Goal: Task Accomplishment & Management: Manage account settings

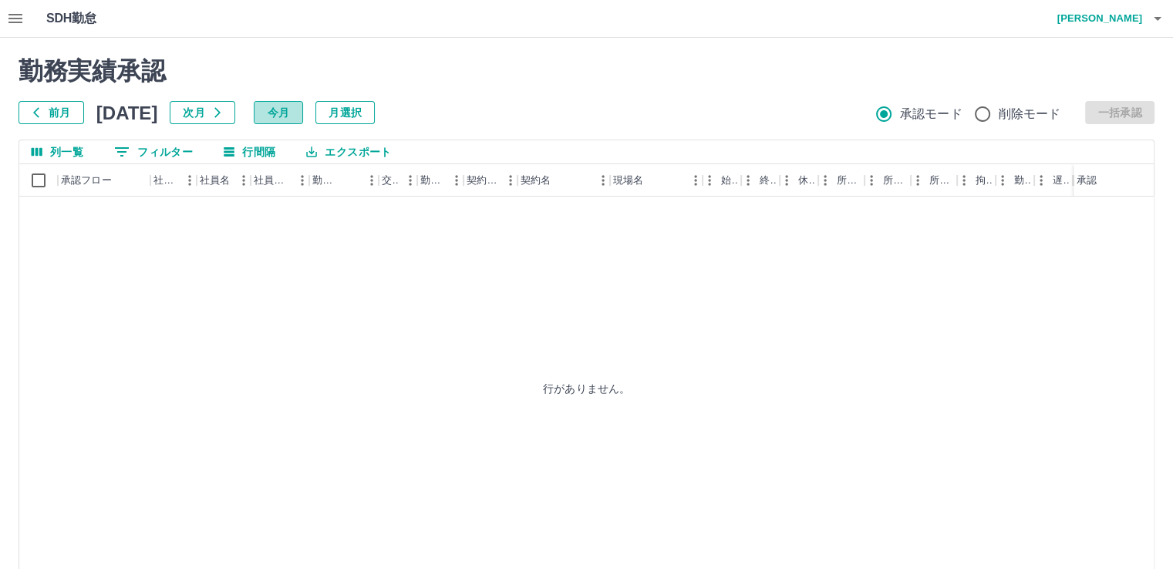
click at [303, 110] on button "今月" at bounding box center [278, 112] width 49 height 23
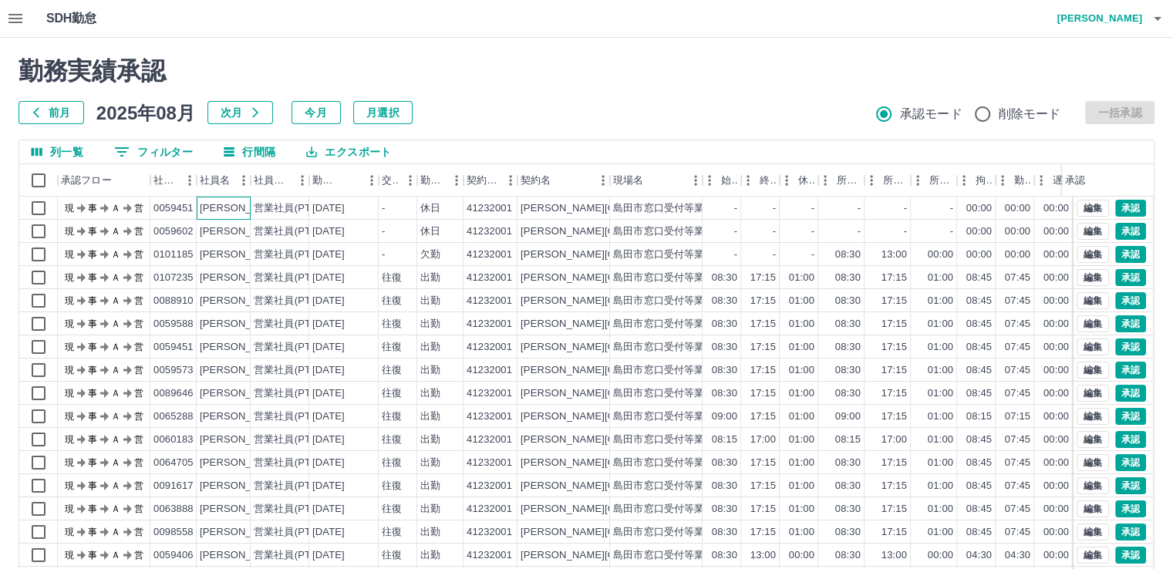
click at [235, 206] on div "[PERSON_NAME]" at bounding box center [242, 208] width 84 height 15
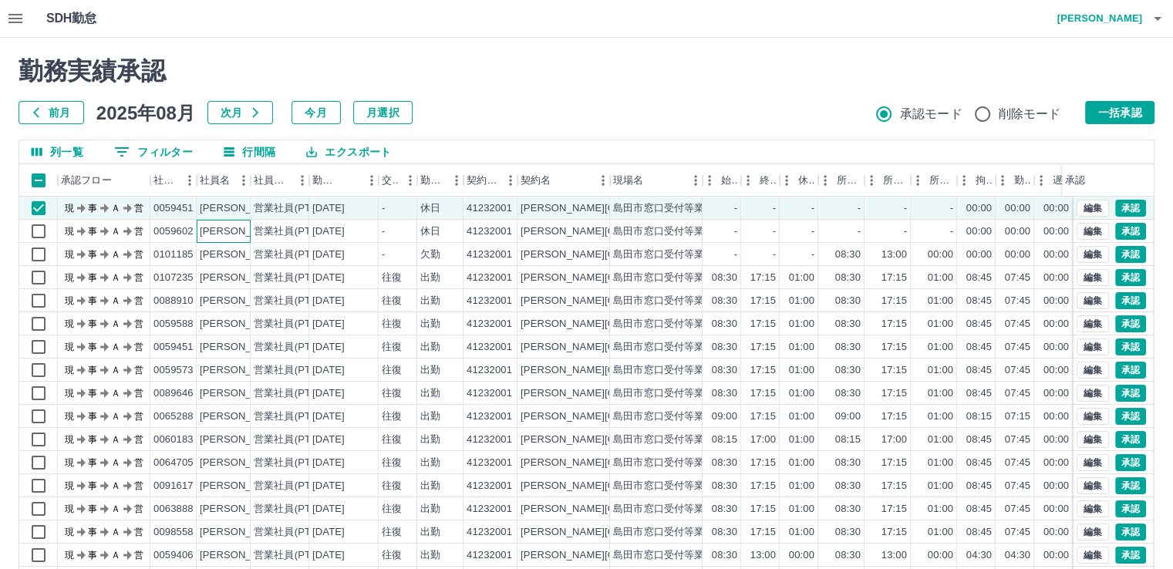
click at [237, 228] on div "[PERSON_NAME]" at bounding box center [242, 231] width 84 height 15
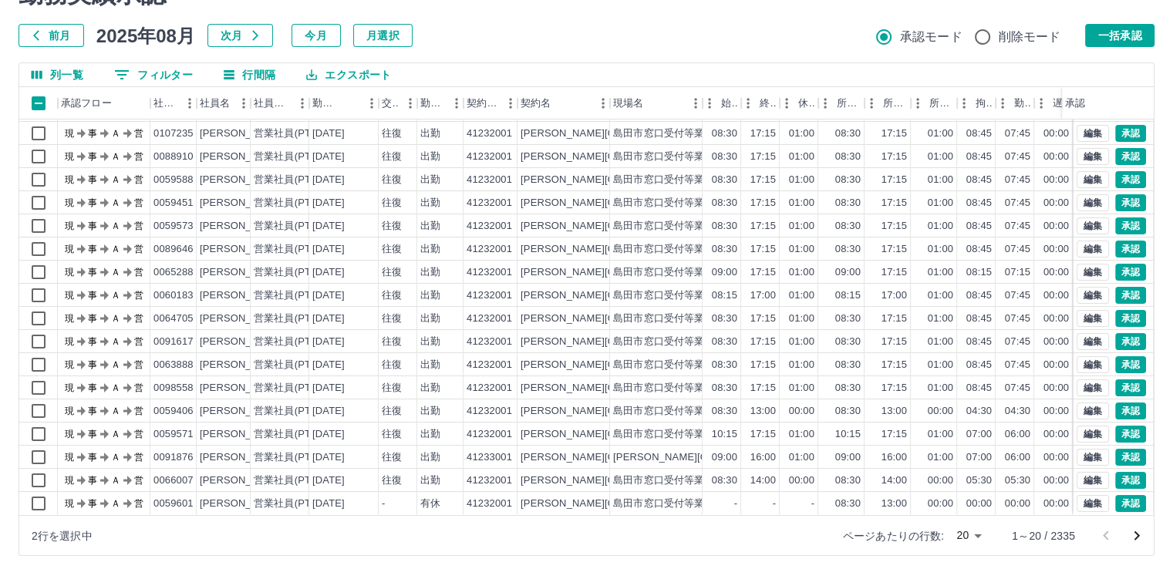
scroll to position [80, 0]
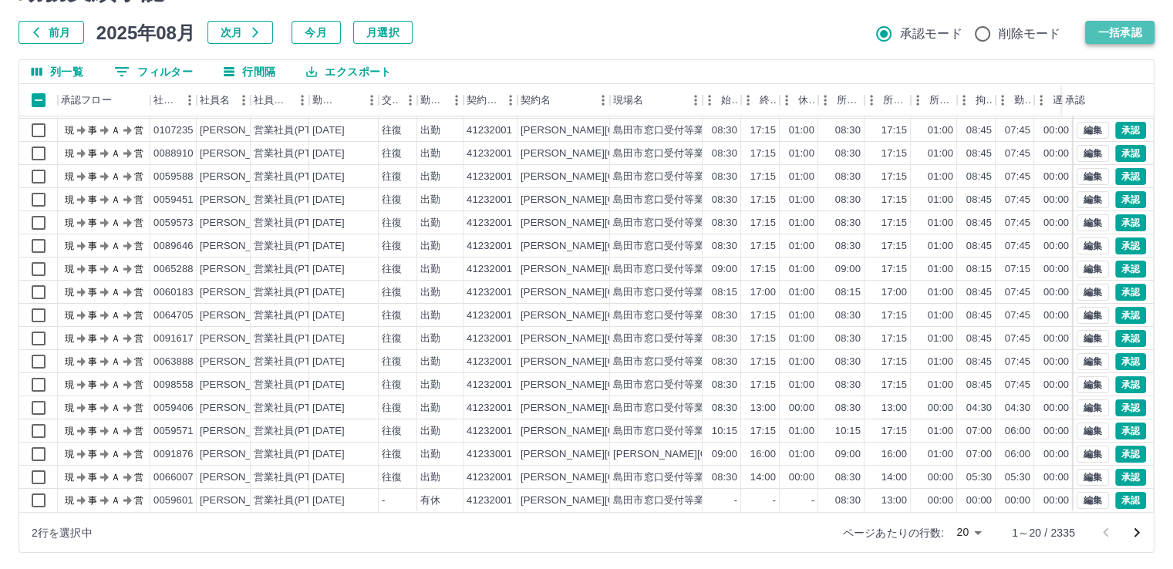
click at [1134, 32] on button "一括承認" at bounding box center [1119, 32] width 69 height 23
click at [977, 530] on body "SDH勤怠 [PERSON_NAME] 勤務実績承認 前月 [DATE] 次月 今月 月選択 承認モード 削除モード 一括承認 列一覧 0 フィルター 行間隔…" at bounding box center [586, 246] width 1173 height 652
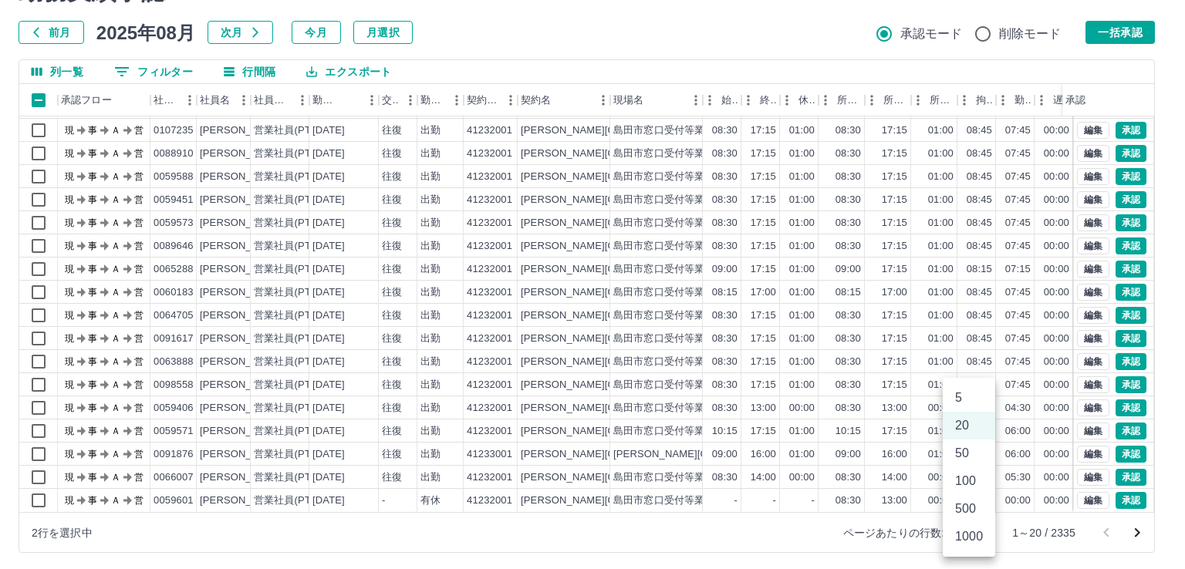
click at [971, 480] on li "100" at bounding box center [969, 481] width 52 height 28
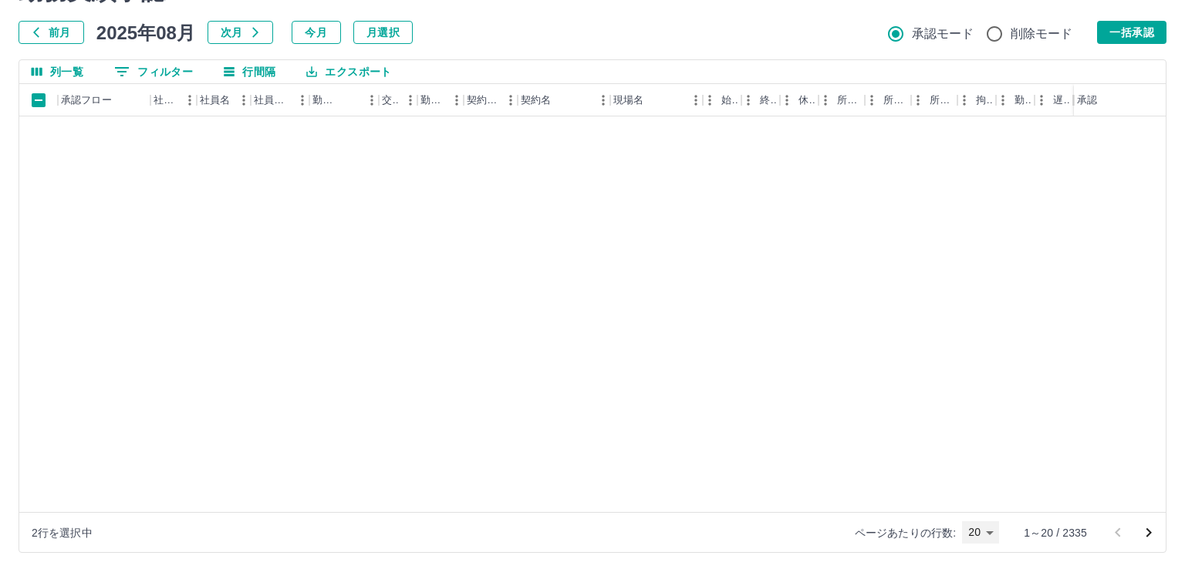
type input "***"
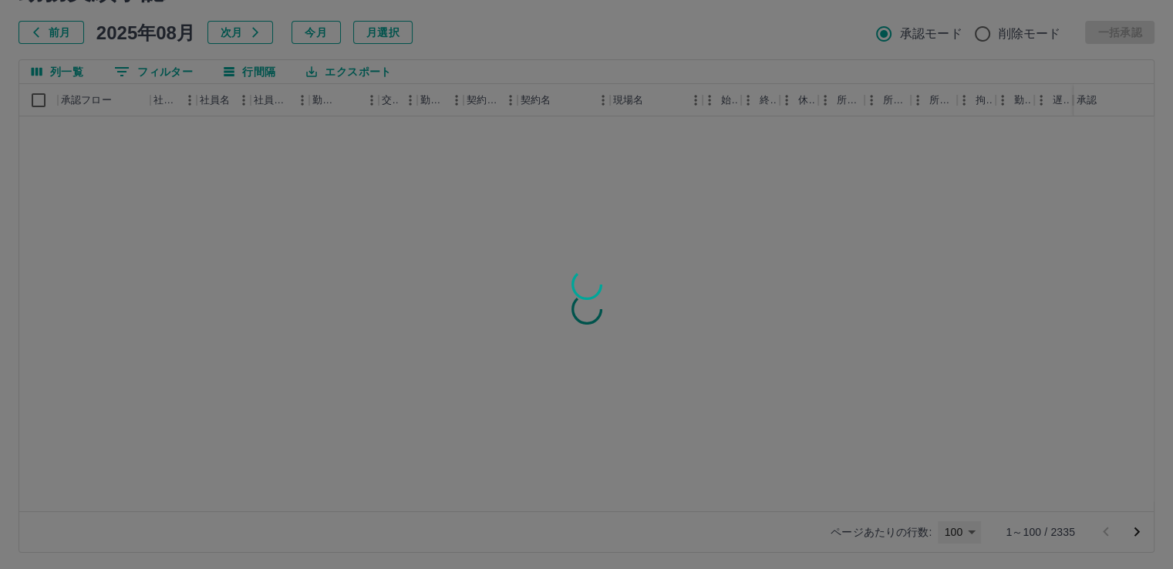
scroll to position [0, 0]
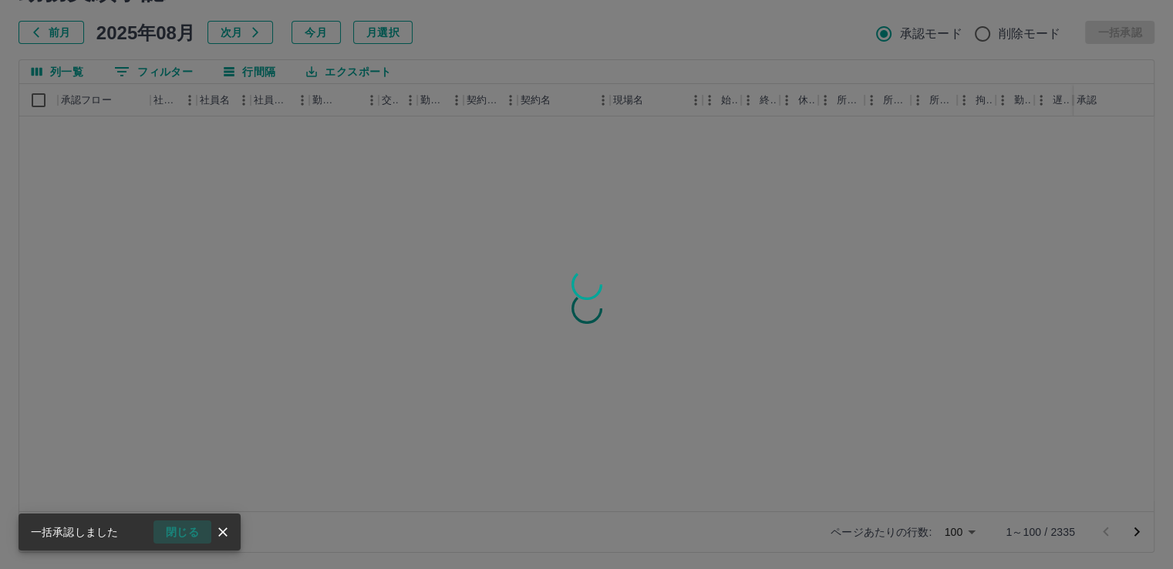
click at [175, 524] on button "閉じる" at bounding box center [183, 532] width 58 height 23
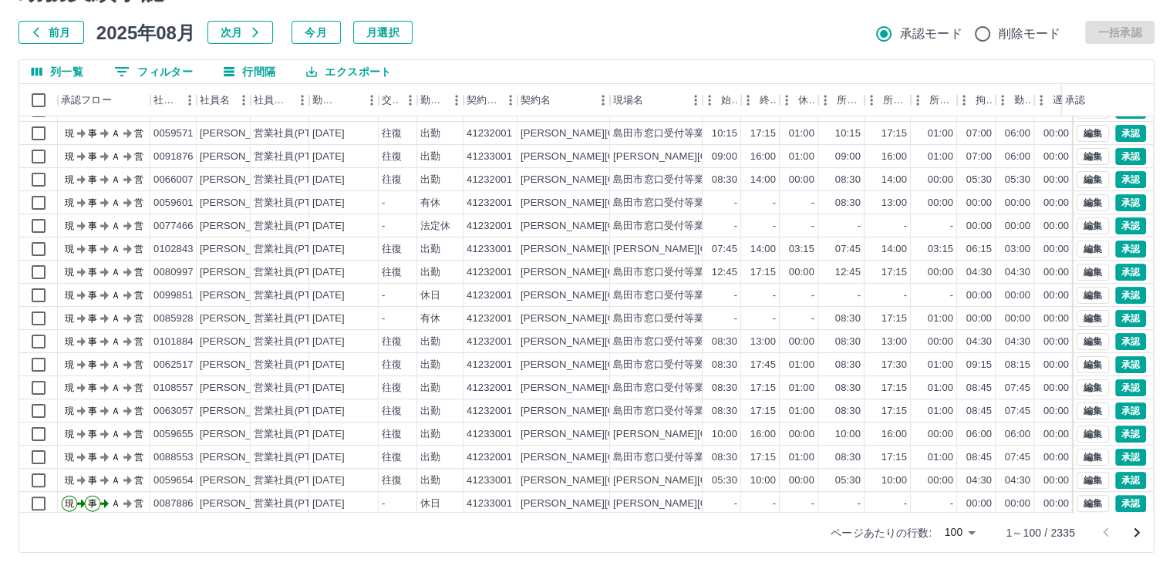
scroll to position [389, 0]
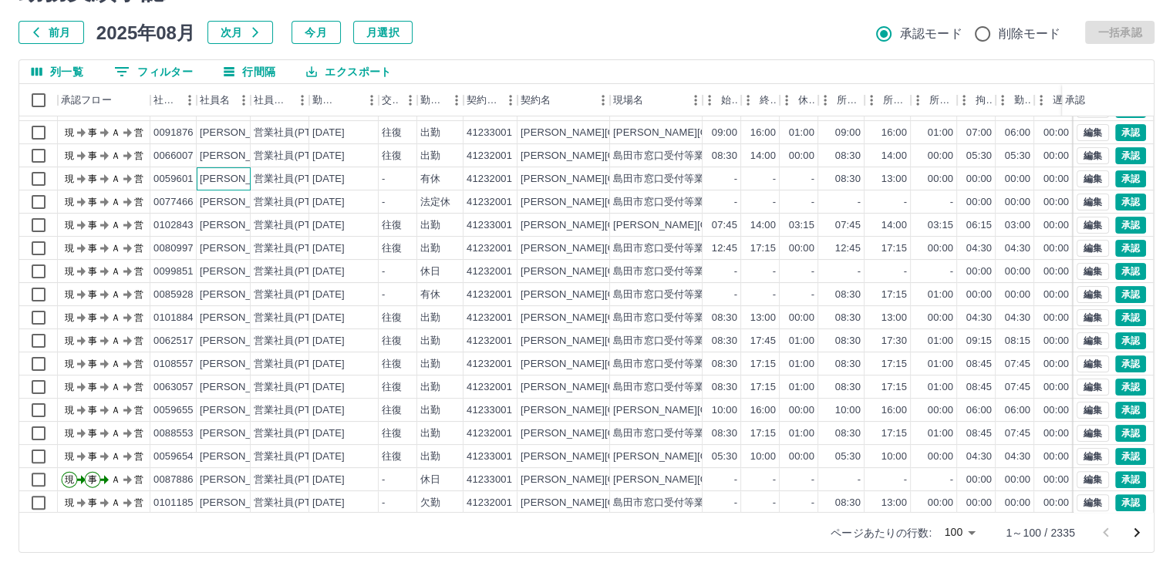
click at [221, 179] on div "[PERSON_NAME]" at bounding box center [242, 179] width 84 height 15
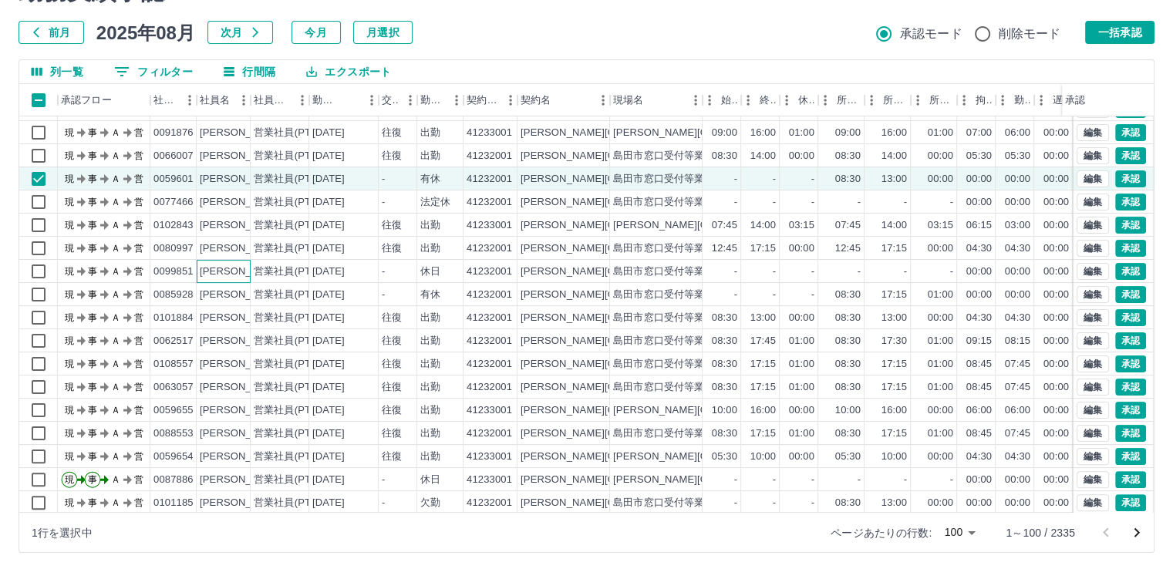
click at [235, 273] on div "[PERSON_NAME]" at bounding box center [242, 272] width 84 height 15
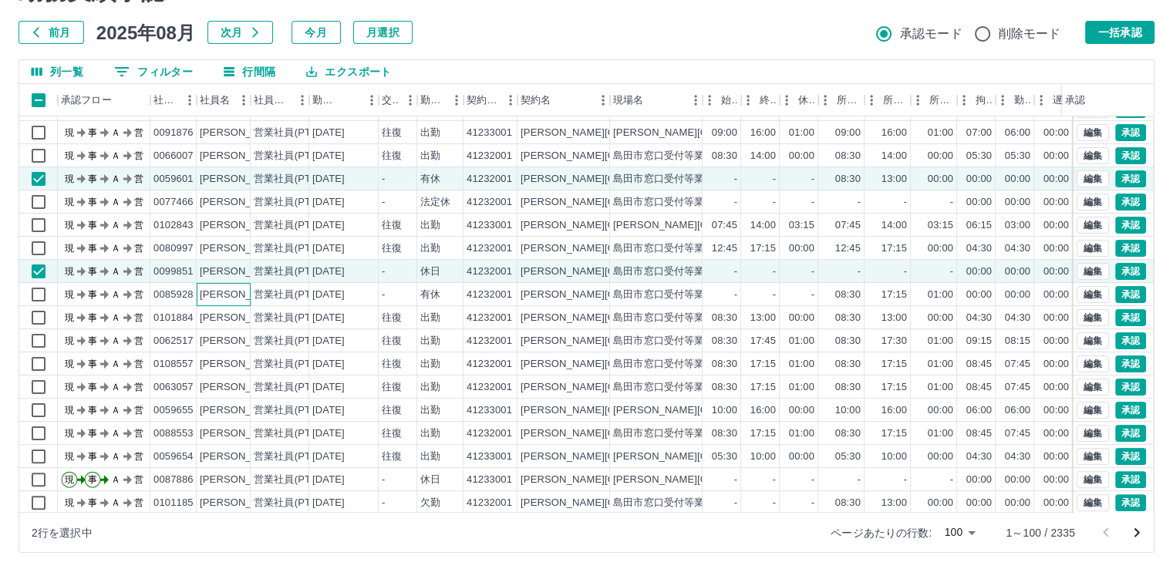
click at [235, 292] on div "[PERSON_NAME]" at bounding box center [242, 295] width 84 height 15
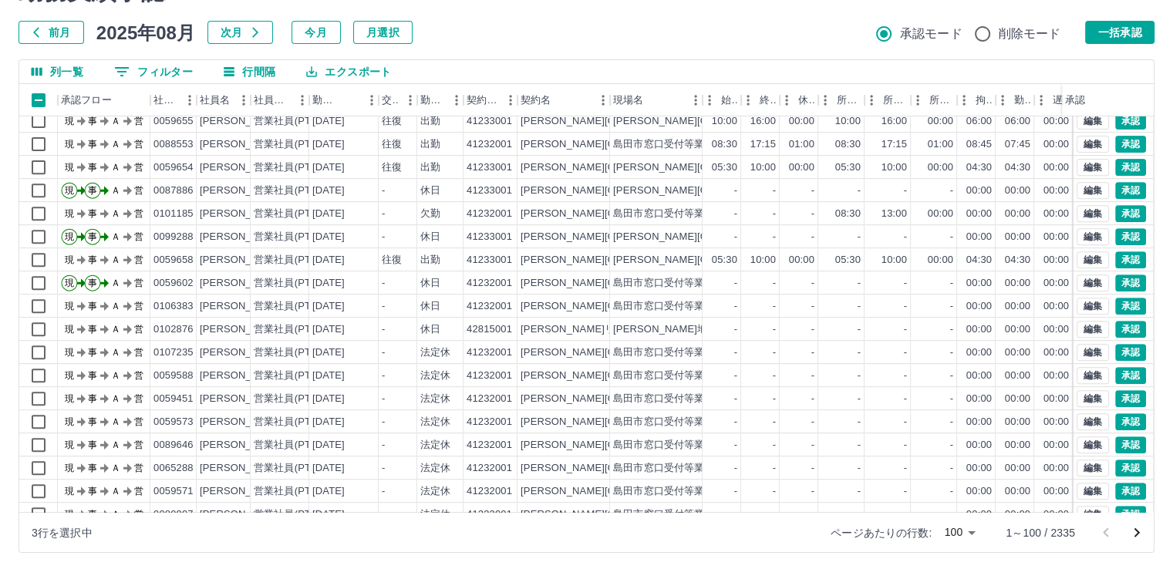
scroll to position [690, 0]
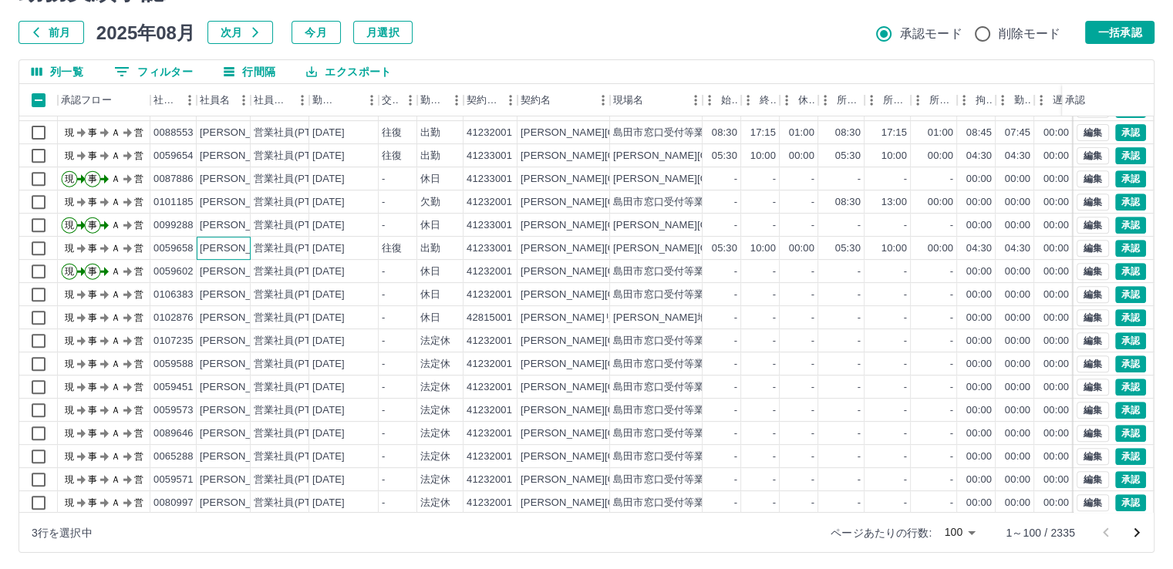
click at [235, 248] on div "[PERSON_NAME]" at bounding box center [242, 248] width 84 height 15
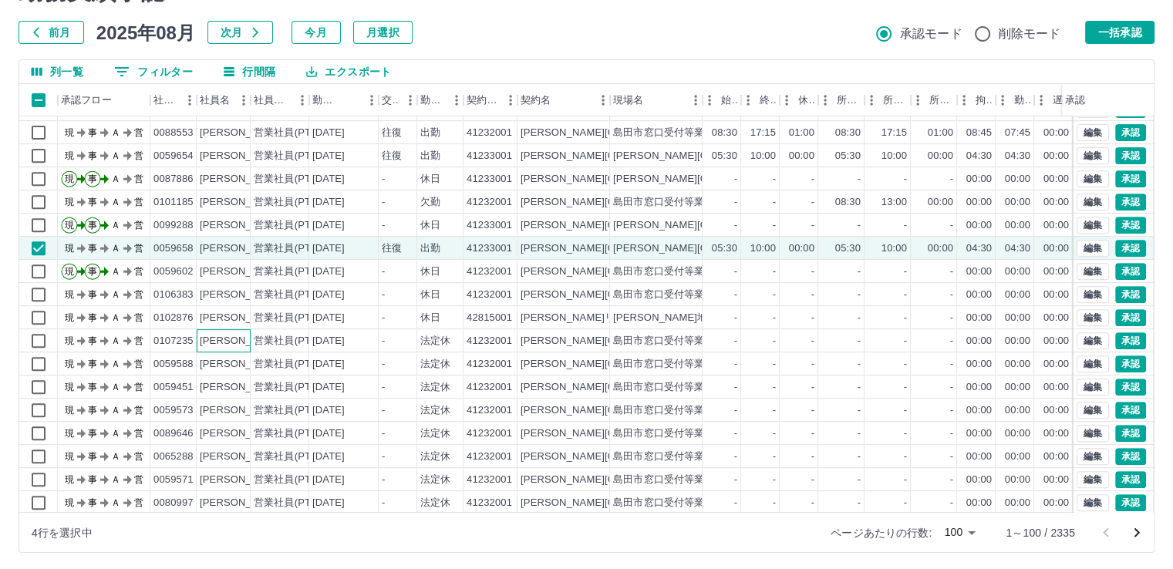
click at [237, 339] on div "[PERSON_NAME]" at bounding box center [242, 341] width 84 height 15
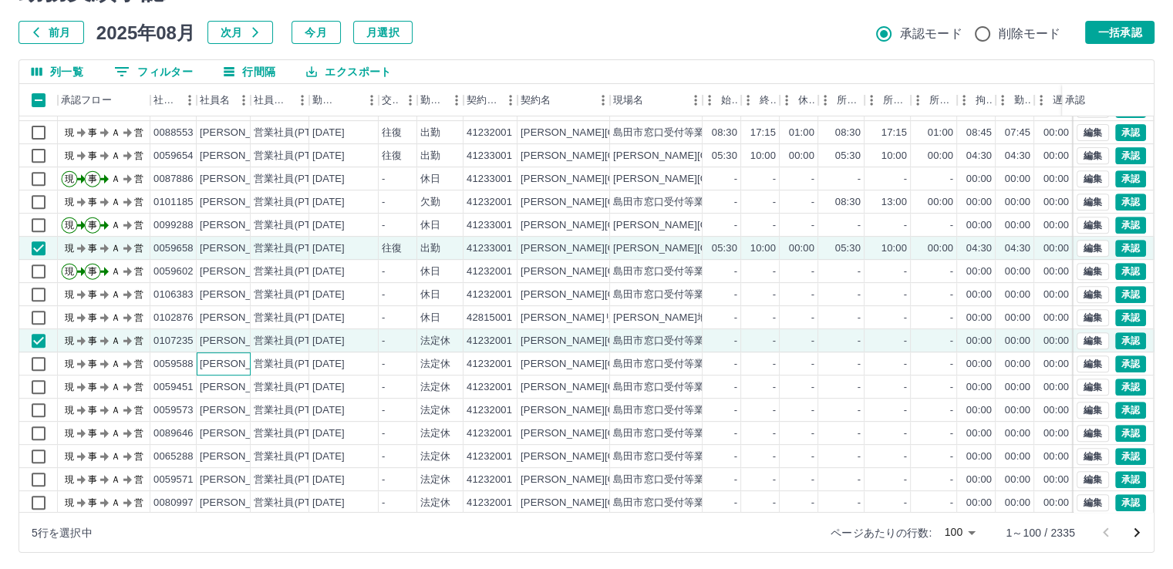
click at [235, 360] on div "[PERSON_NAME]" at bounding box center [242, 364] width 84 height 15
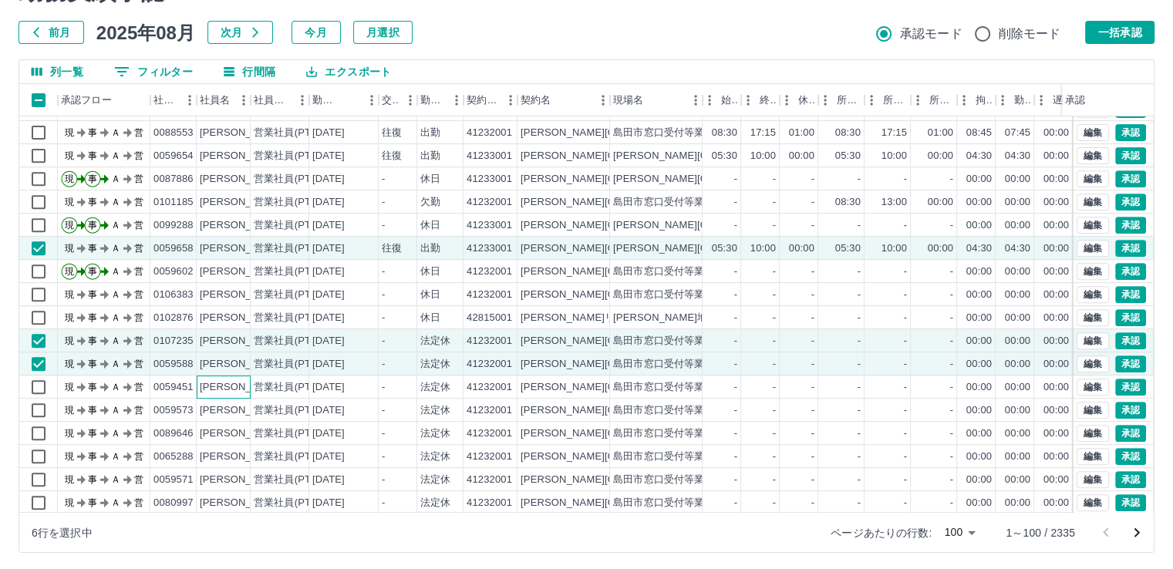
click at [235, 388] on div "[PERSON_NAME]" at bounding box center [242, 387] width 84 height 15
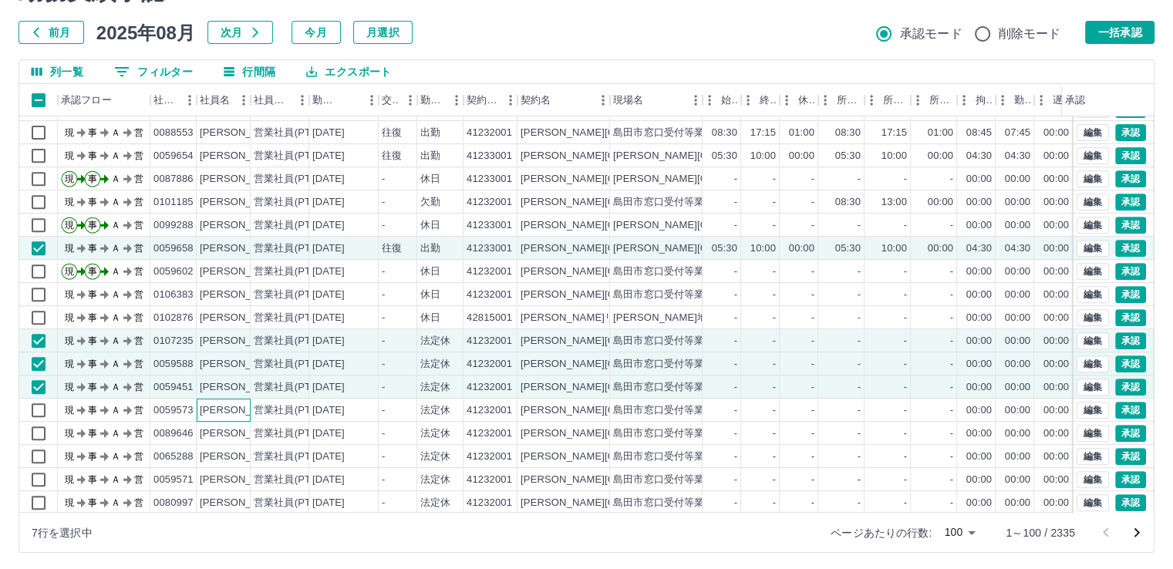
click at [235, 407] on div "[PERSON_NAME]" at bounding box center [242, 410] width 84 height 15
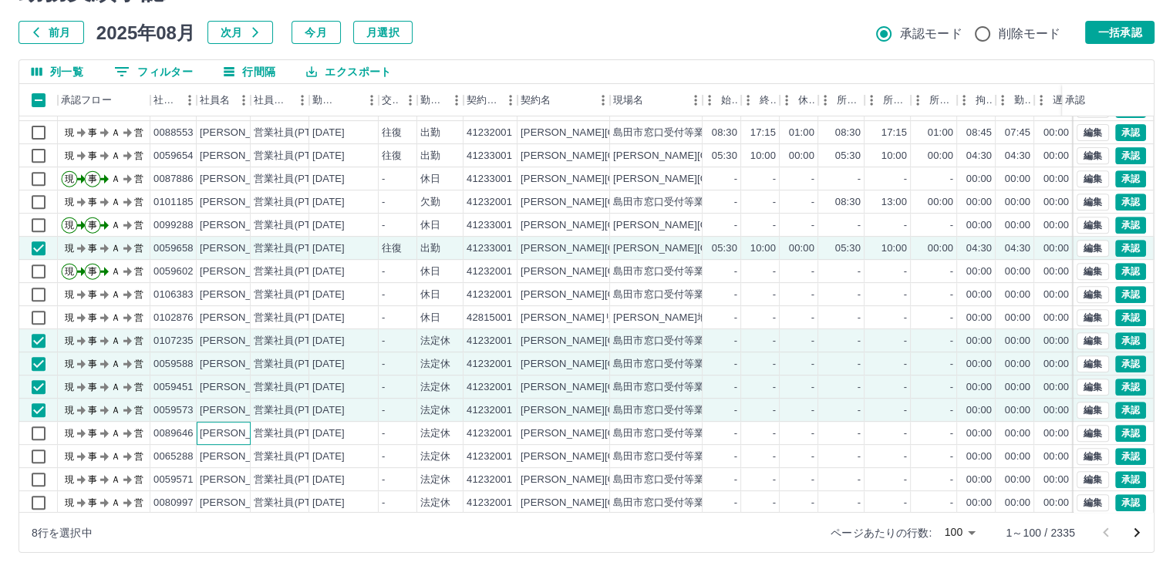
click at [235, 428] on div "[PERSON_NAME]" at bounding box center [242, 434] width 84 height 15
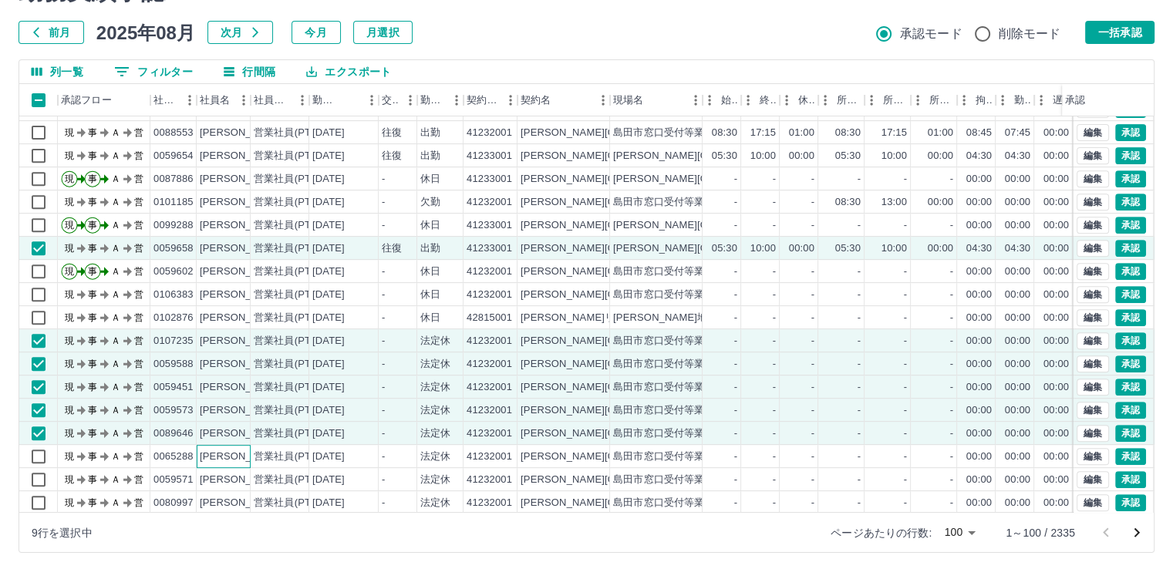
click at [235, 451] on div "[PERSON_NAME]" at bounding box center [242, 457] width 84 height 15
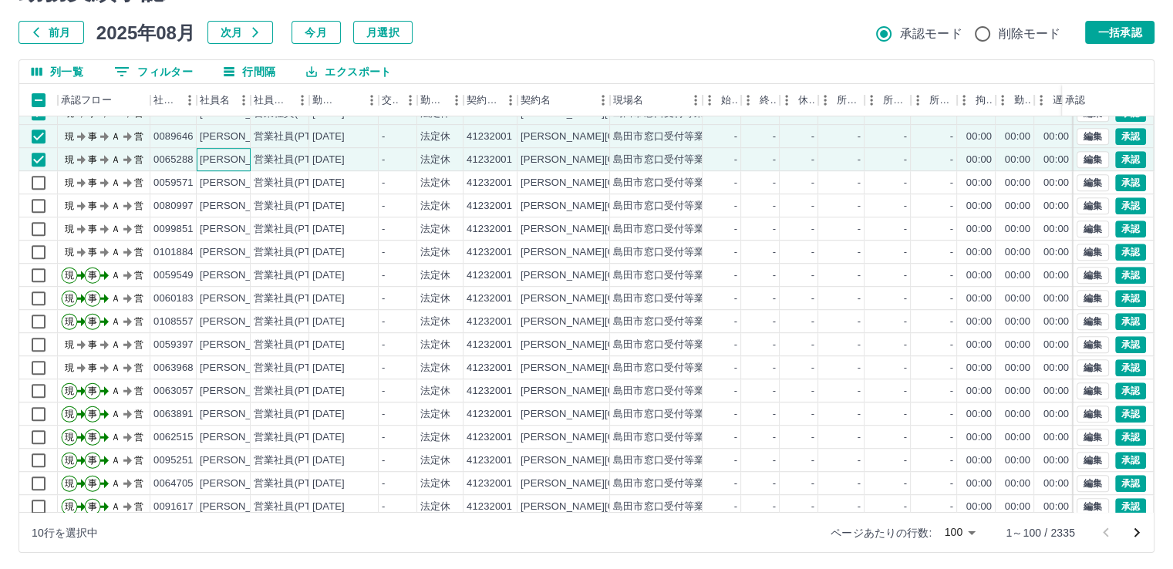
scroll to position [1003, 0]
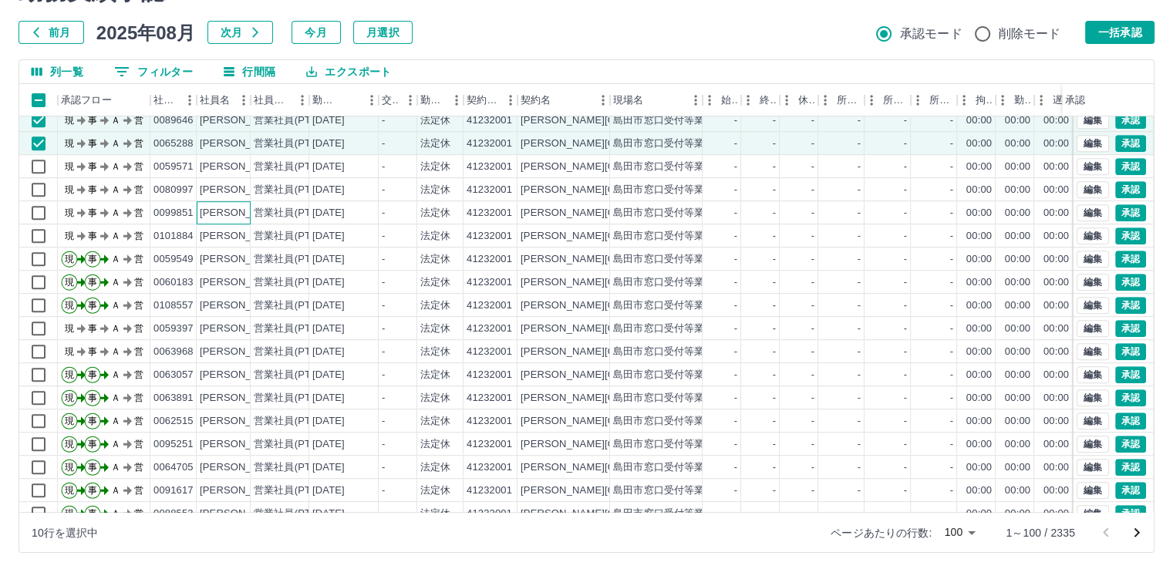
click at [232, 211] on div "[PERSON_NAME]" at bounding box center [242, 213] width 84 height 15
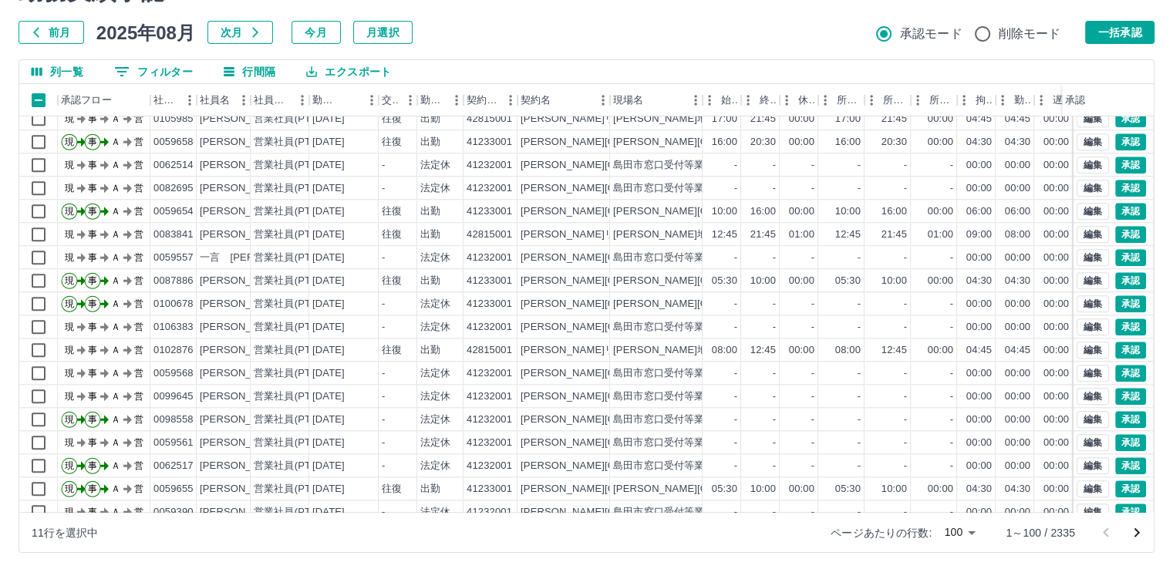
scroll to position [1669, 0]
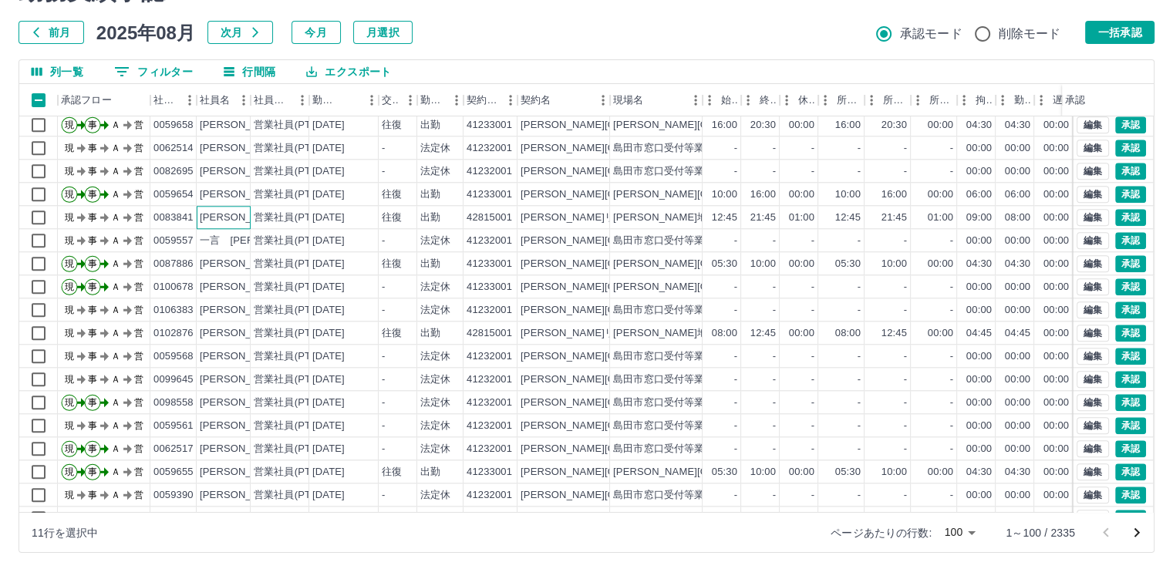
click at [241, 218] on div "[PERSON_NAME]" at bounding box center [242, 218] width 84 height 15
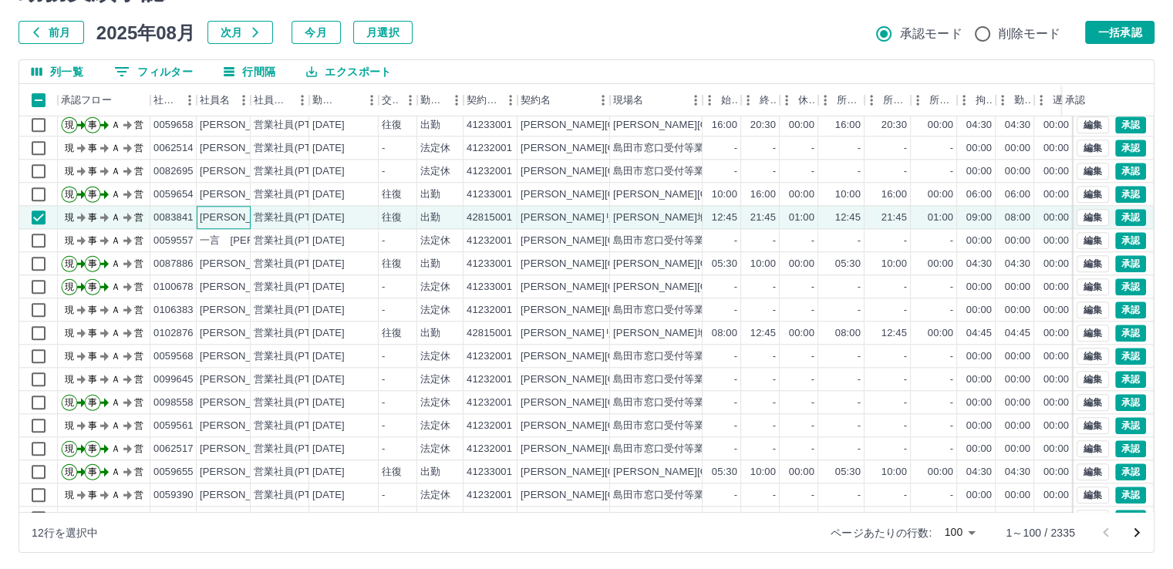
click at [241, 218] on div "[PERSON_NAME]" at bounding box center [242, 218] width 84 height 15
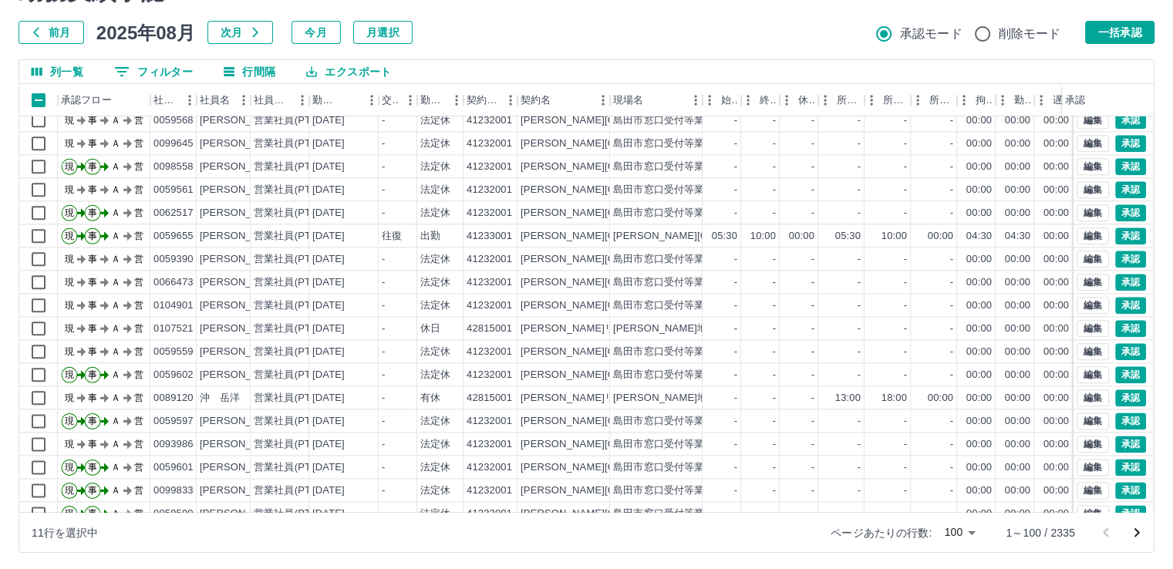
scroll to position [1929, 0]
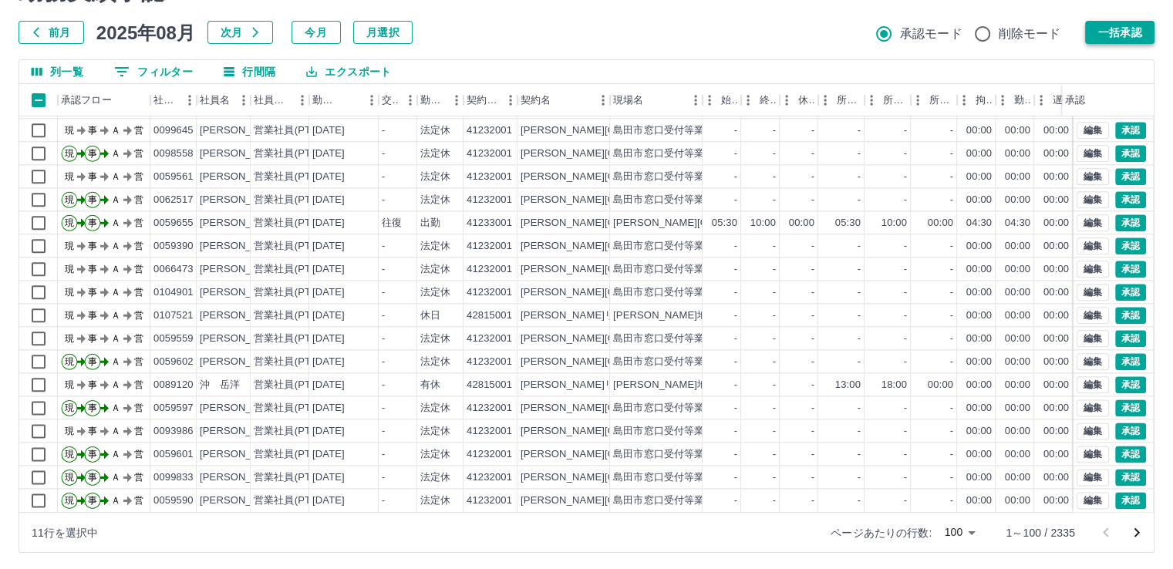
click at [1142, 32] on button "一括承認" at bounding box center [1119, 32] width 69 height 23
click at [1137, 532] on icon "次のページへ" at bounding box center [1137, 533] width 19 height 19
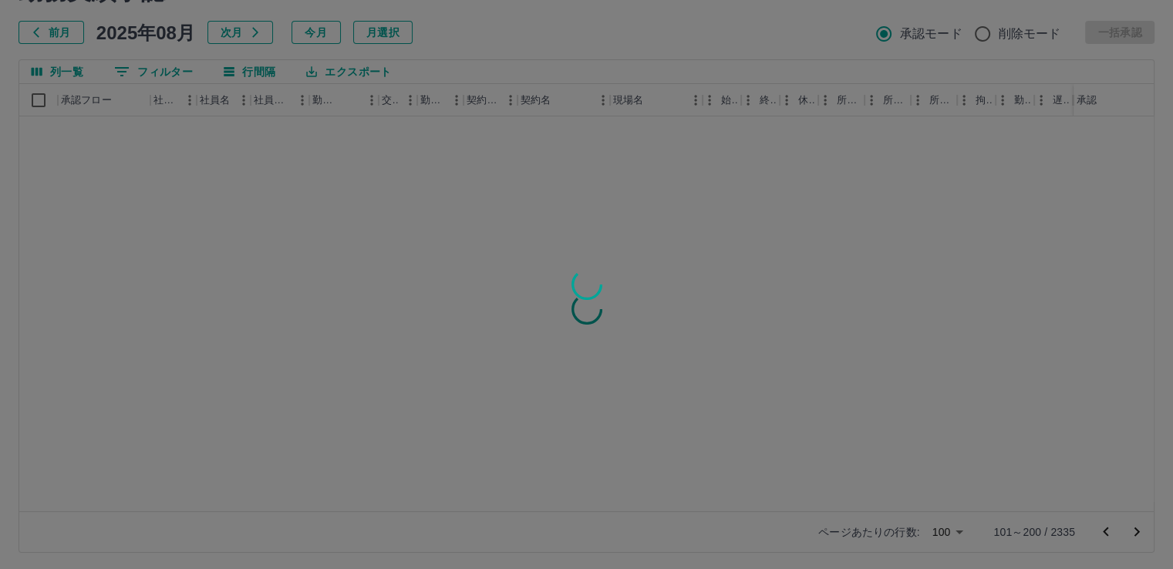
scroll to position [0, 0]
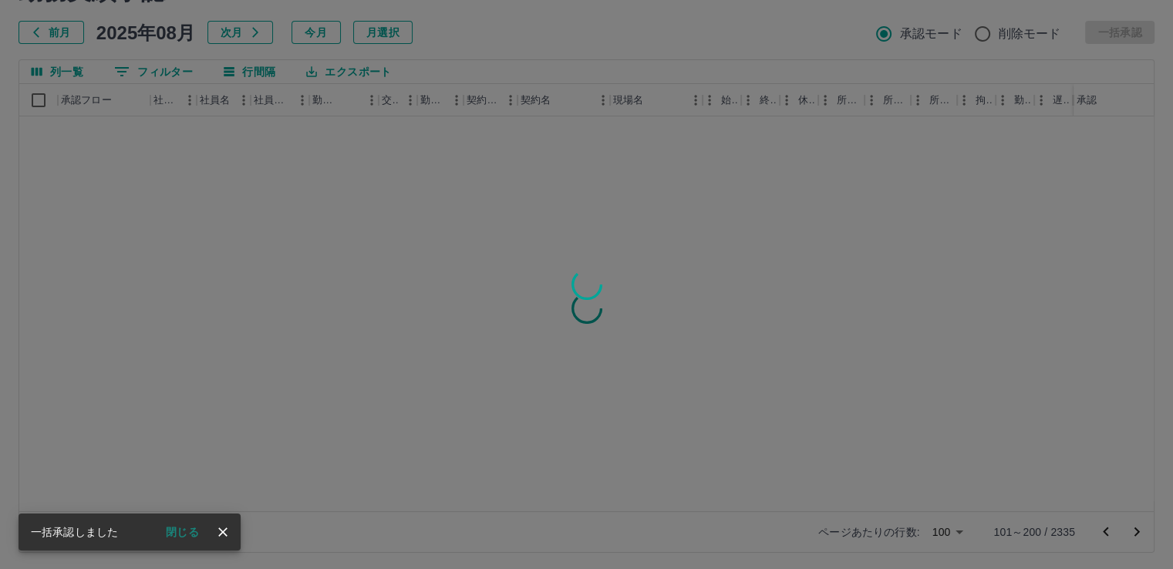
click at [168, 528] on button "閉じる" at bounding box center [183, 532] width 58 height 23
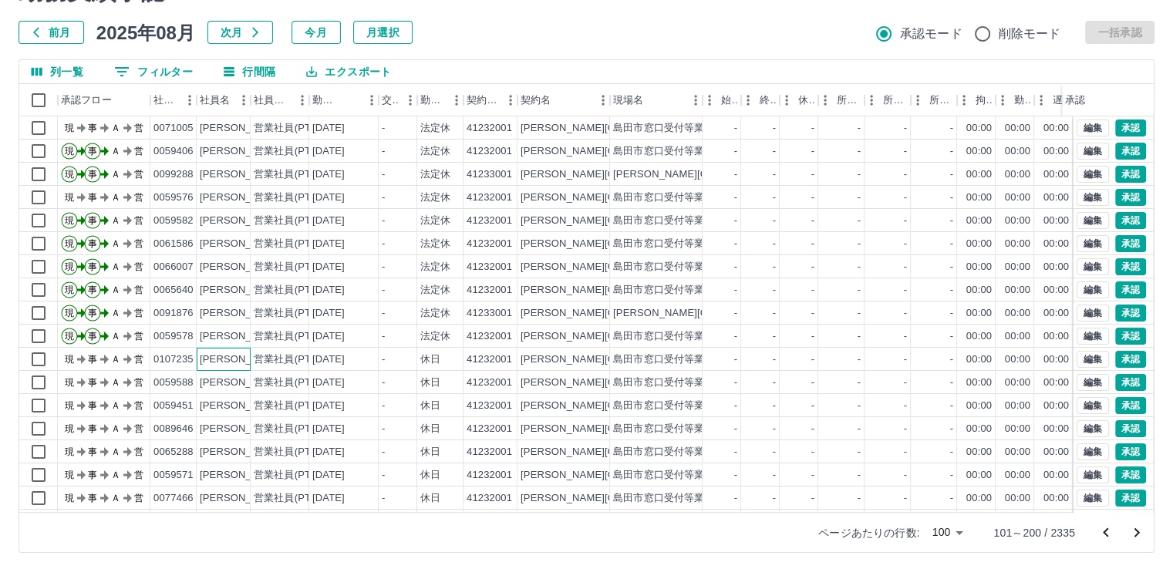
click at [241, 355] on div "[PERSON_NAME]" at bounding box center [242, 360] width 84 height 15
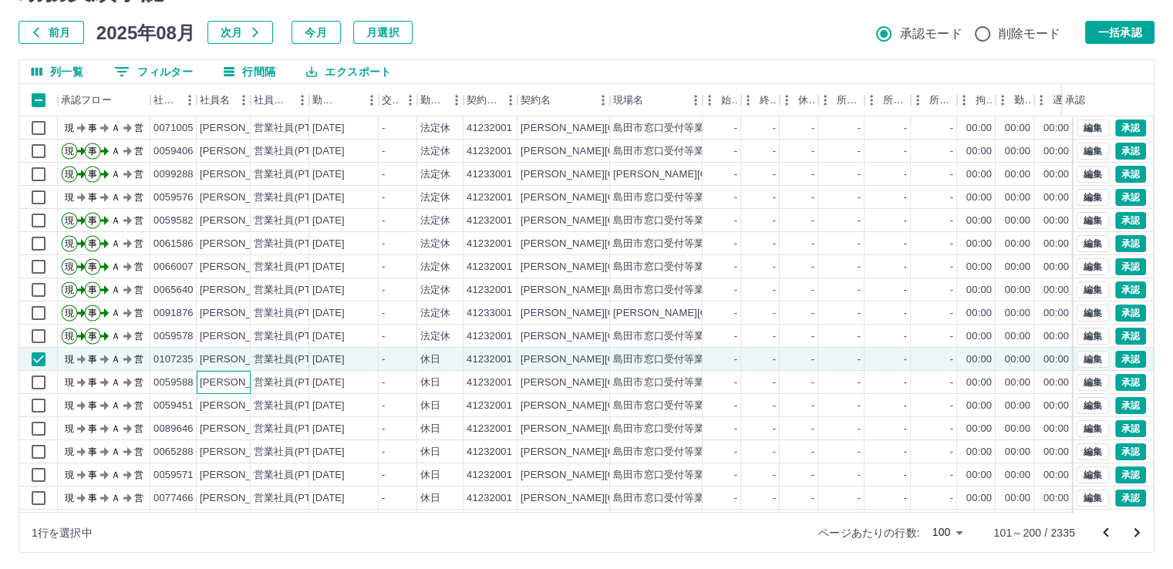
click at [241, 378] on div "[PERSON_NAME]" at bounding box center [242, 383] width 84 height 15
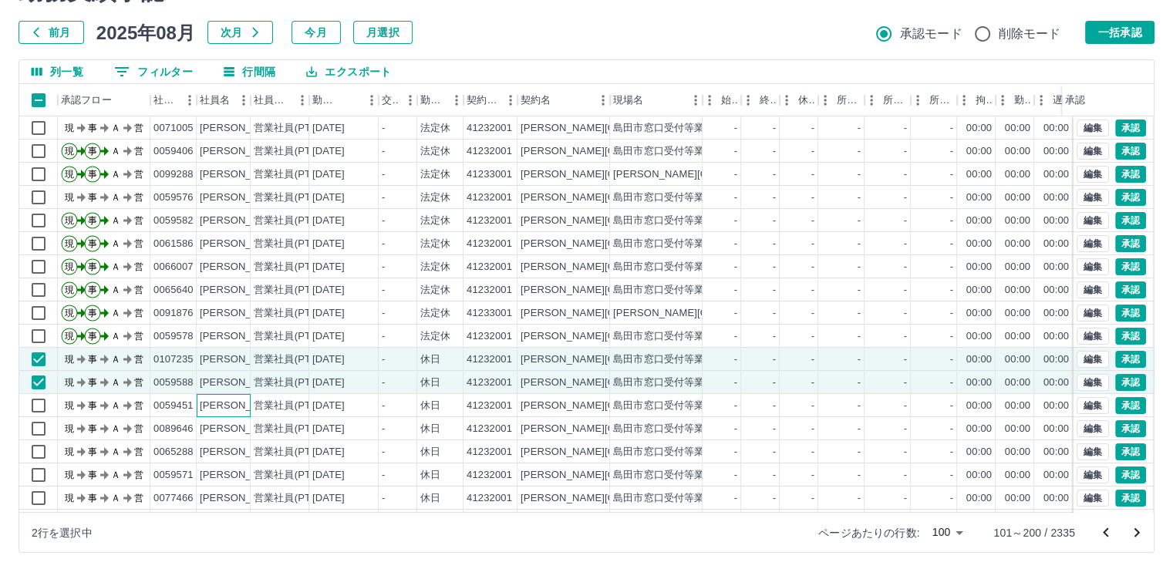
click at [245, 400] on div "[PERSON_NAME]" at bounding box center [242, 406] width 84 height 15
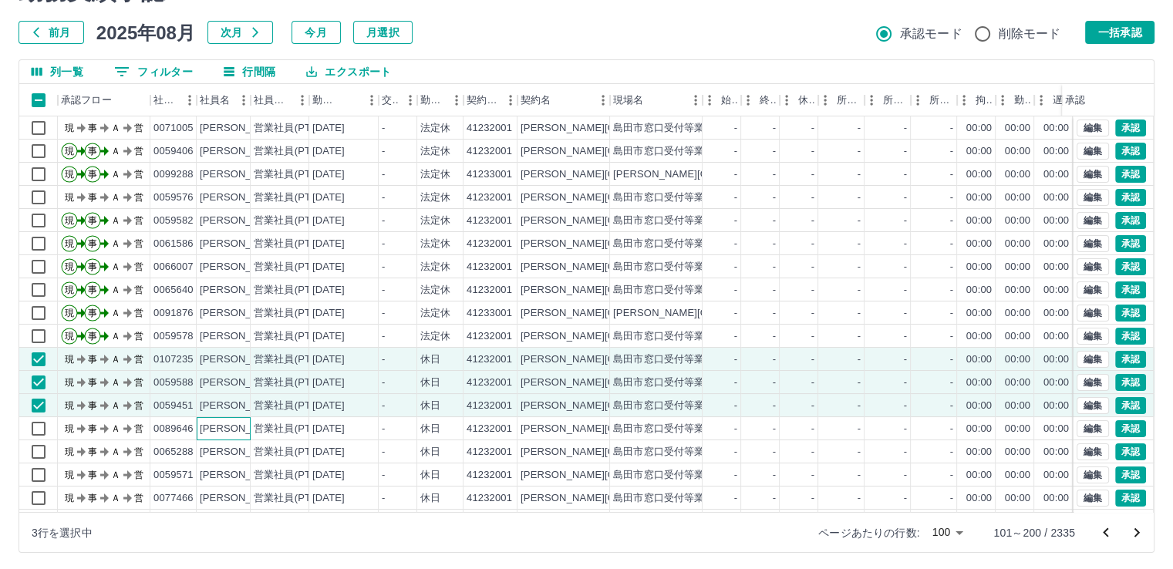
click at [247, 424] on div "[PERSON_NAME]" at bounding box center [242, 429] width 84 height 15
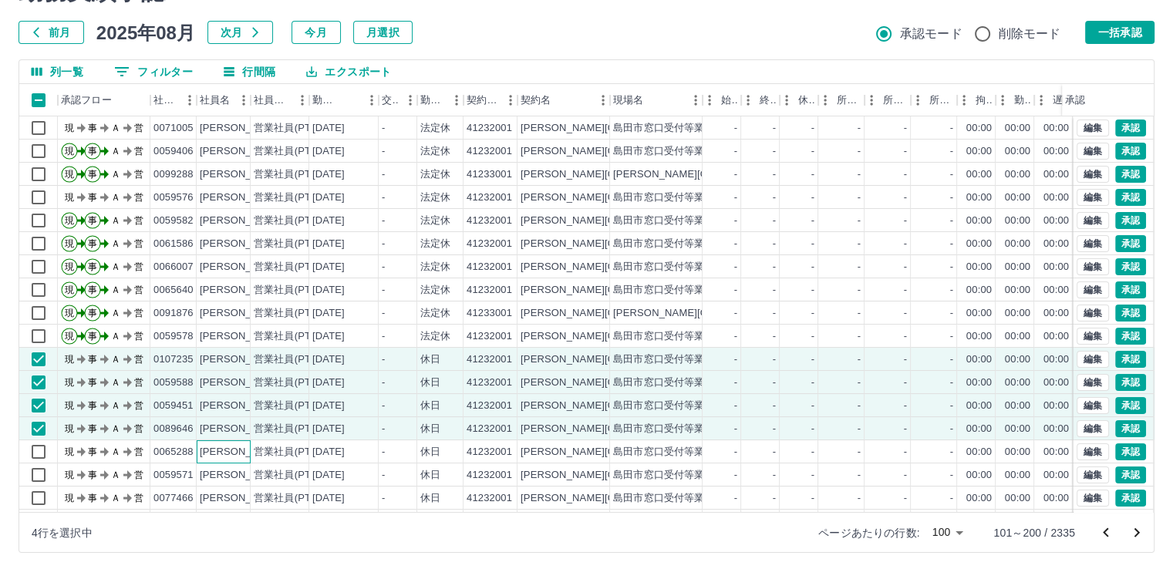
click at [241, 449] on div "[PERSON_NAME]" at bounding box center [242, 452] width 84 height 15
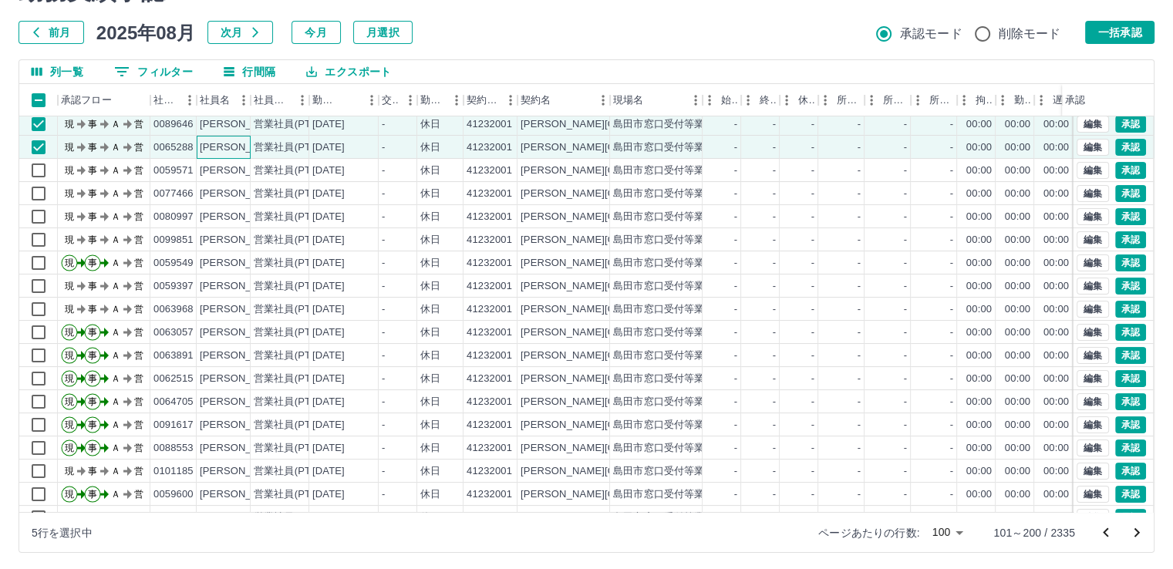
scroll to position [309, 0]
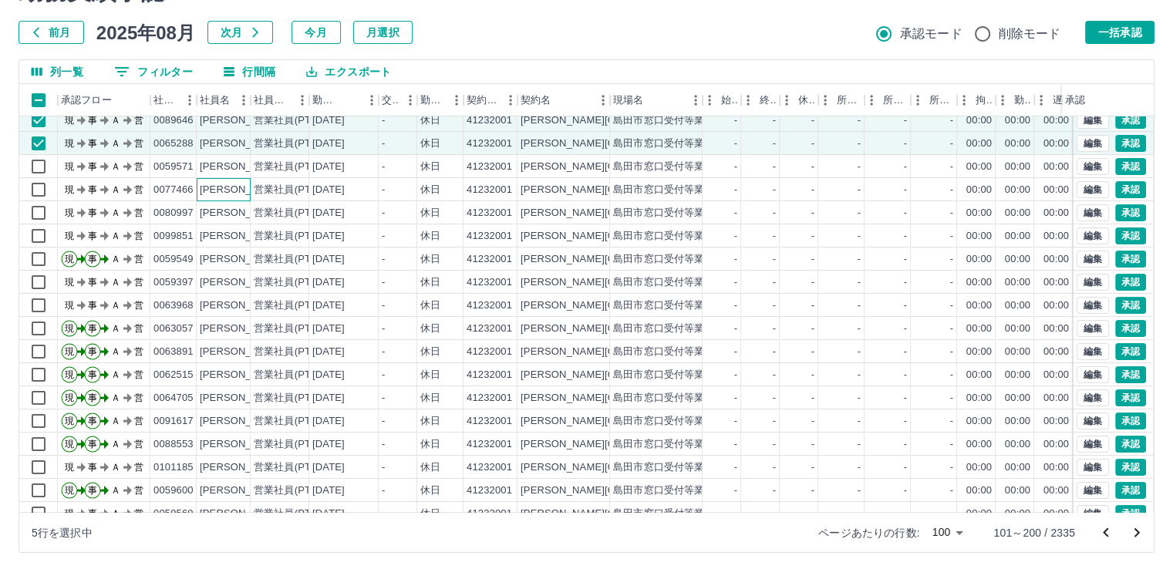
click at [238, 185] on div "[PERSON_NAME]" at bounding box center [242, 190] width 84 height 15
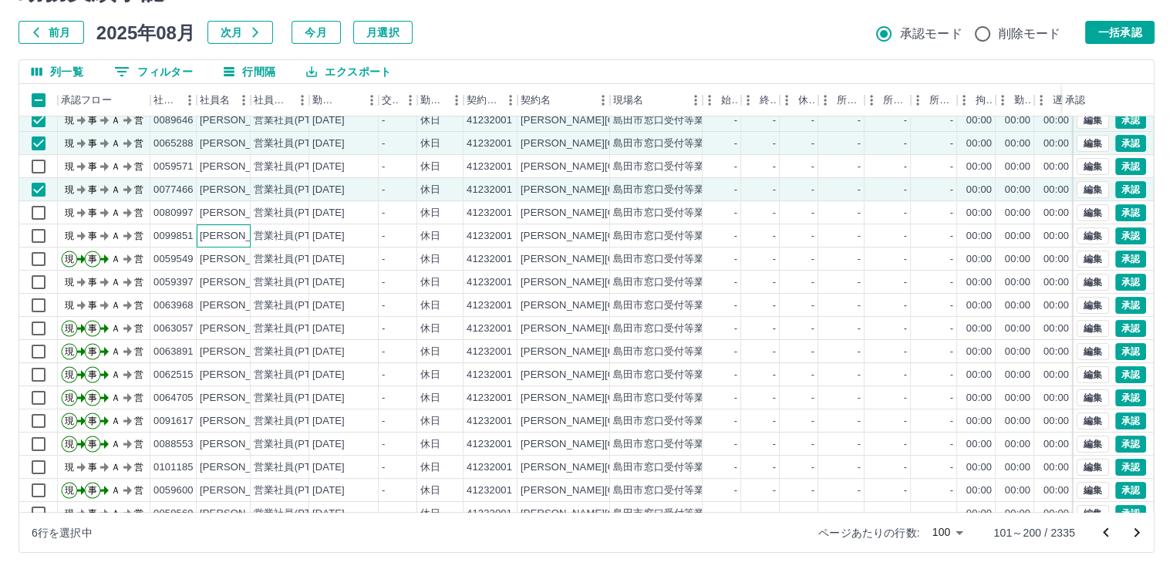
click at [243, 235] on div "[PERSON_NAME]" at bounding box center [242, 236] width 84 height 15
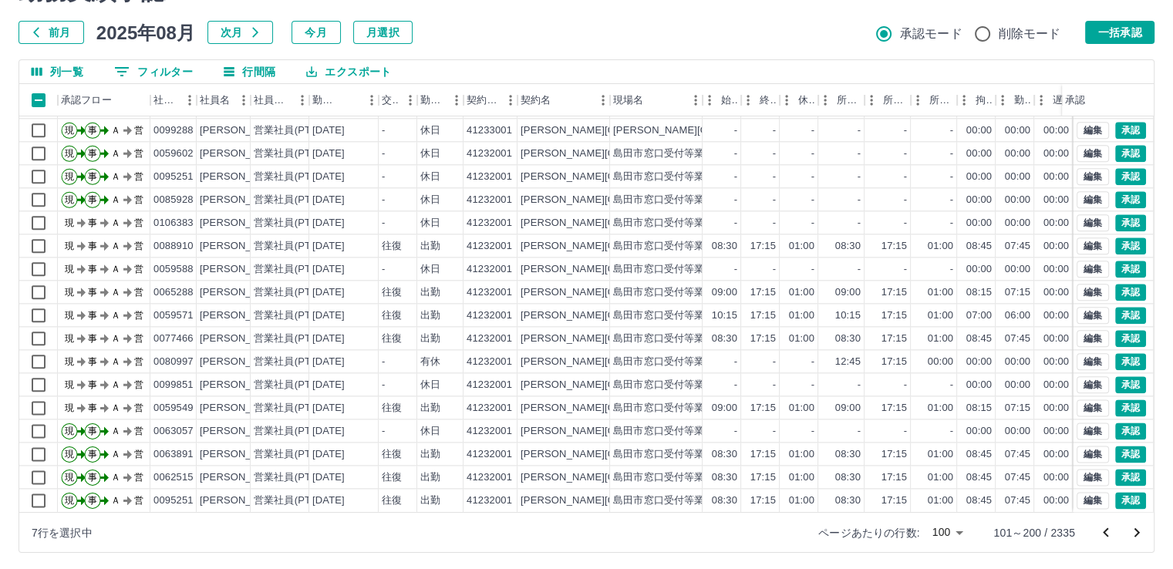
scroll to position [1929, 0]
click at [234, 239] on div "[PERSON_NAME]" at bounding box center [242, 246] width 84 height 15
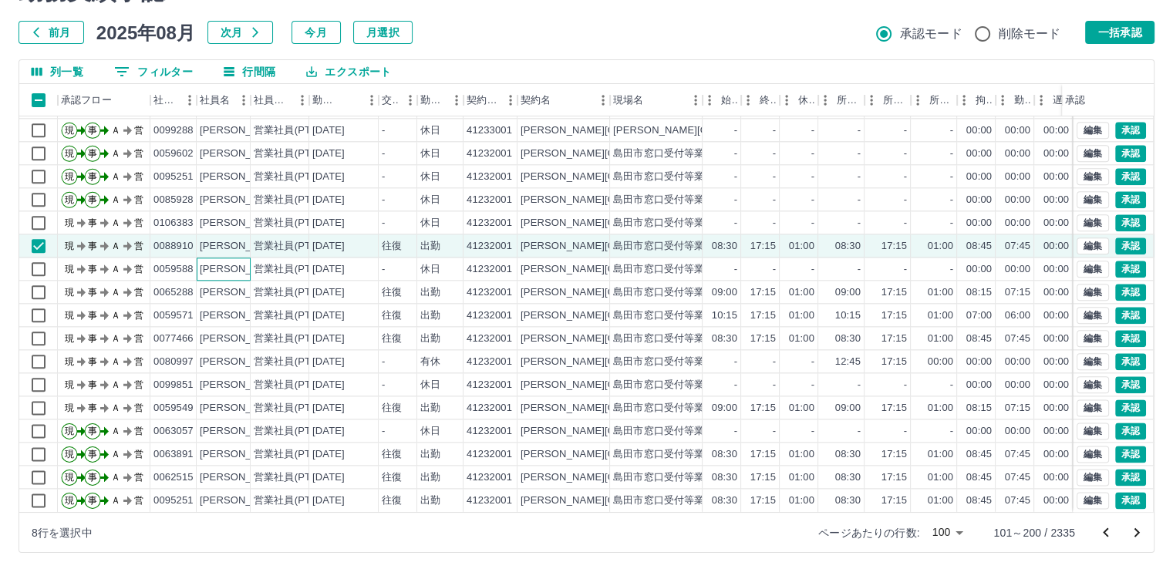
click at [235, 262] on div "[PERSON_NAME]" at bounding box center [242, 269] width 84 height 15
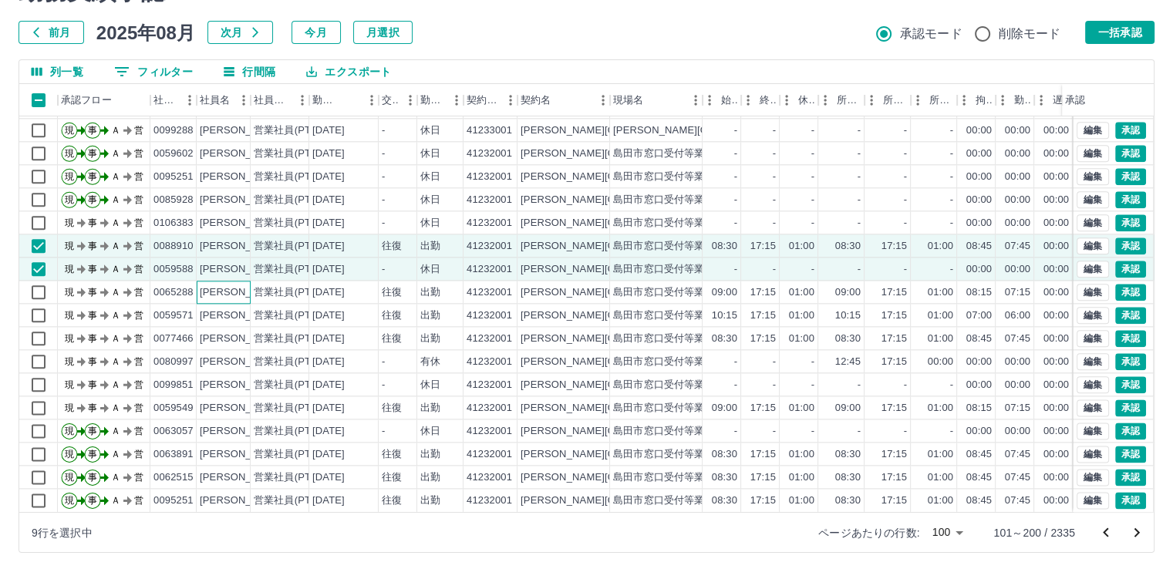
click at [238, 285] on div "[PERSON_NAME]" at bounding box center [242, 292] width 84 height 15
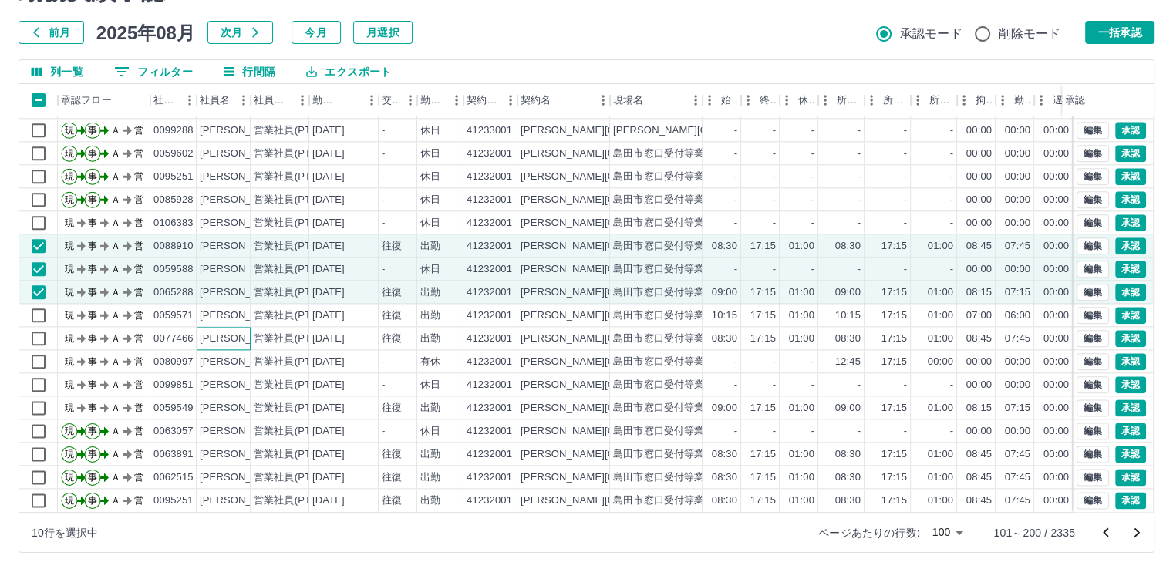
click at [239, 332] on div "[PERSON_NAME]" at bounding box center [242, 339] width 84 height 15
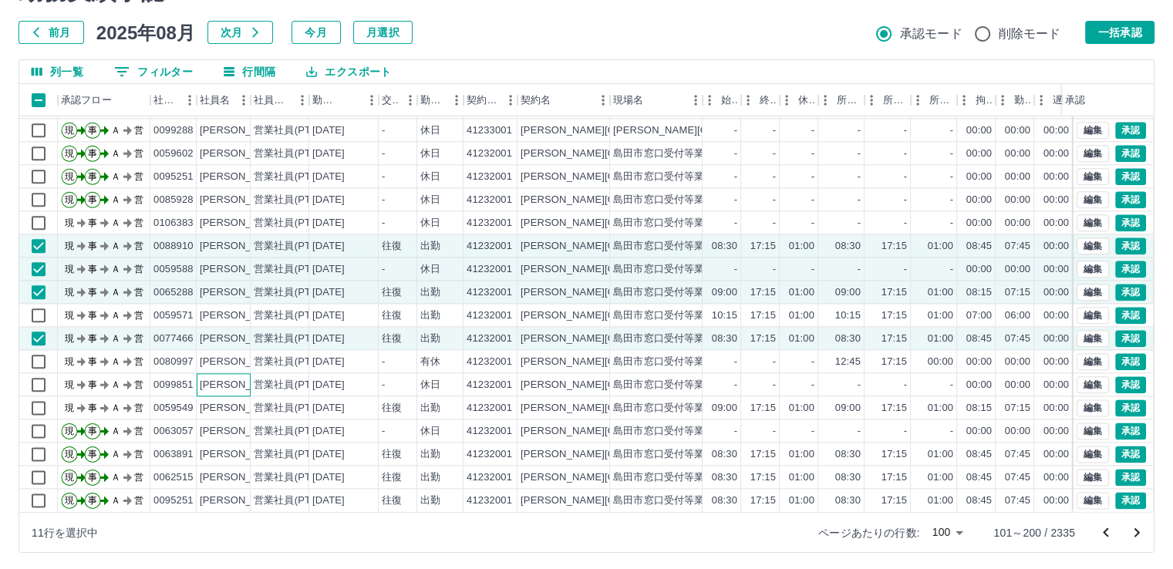
click at [238, 378] on div "[PERSON_NAME]" at bounding box center [242, 385] width 84 height 15
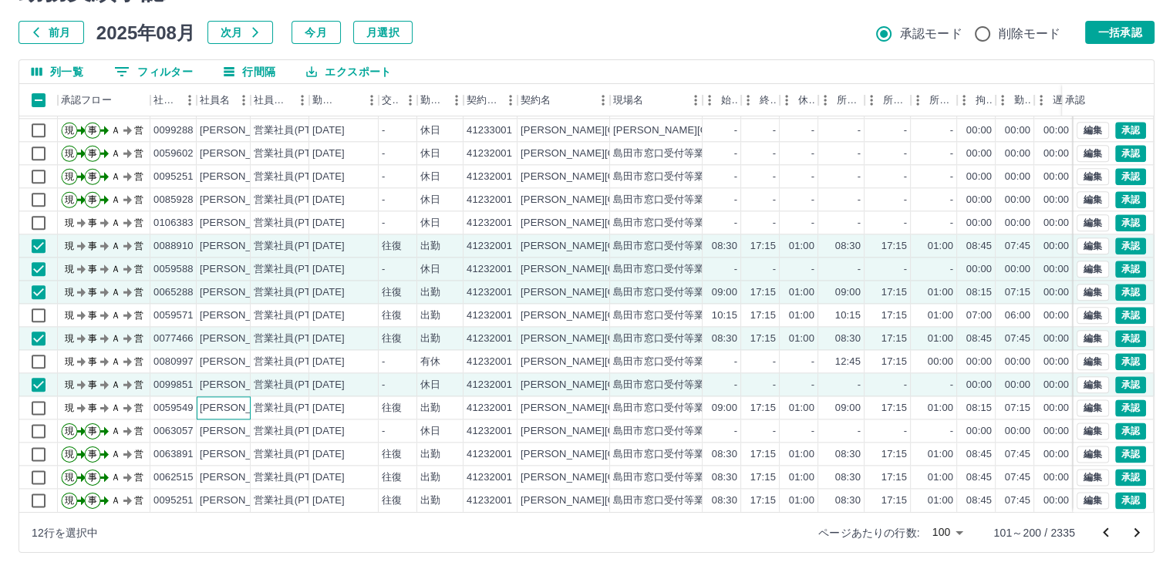
click at [238, 401] on div "[PERSON_NAME]" at bounding box center [242, 408] width 84 height 15
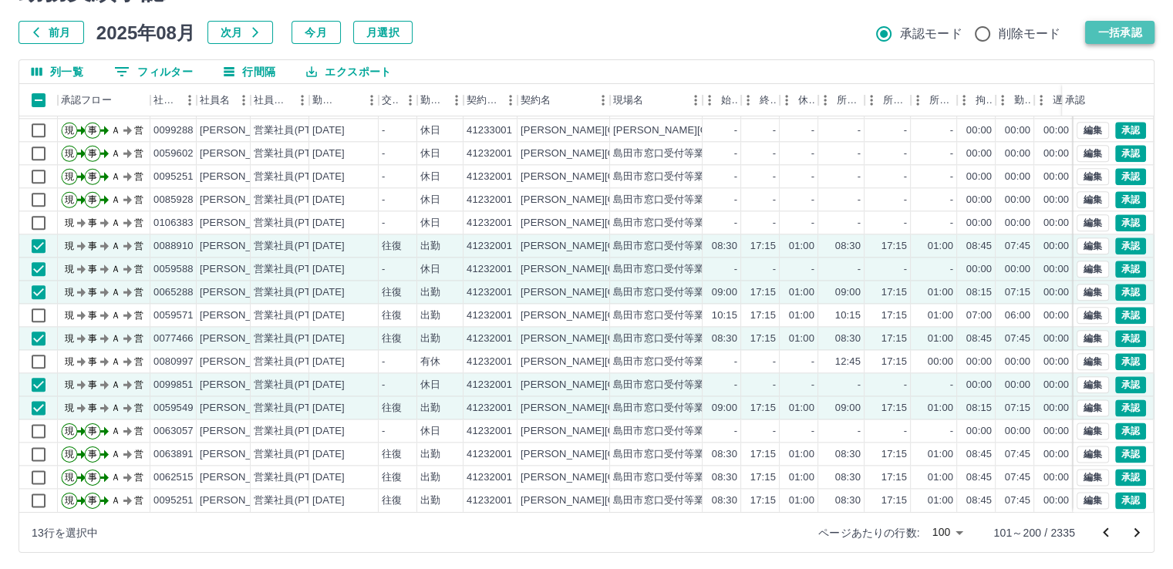
click at [1144, 26] on button "一括承認" at bounding box center [1119, 32] width 69 height 23
click at [1136, 532] on icon "次のページへ" at bounding box center [1137, 533] width 19 height 19
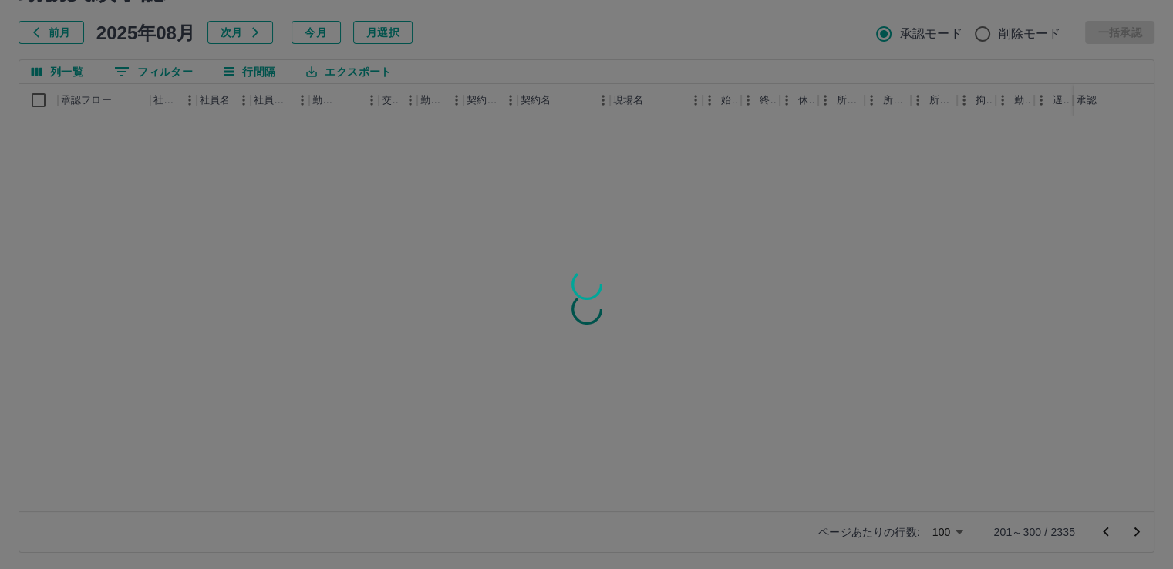
scroll to position [0, 0]
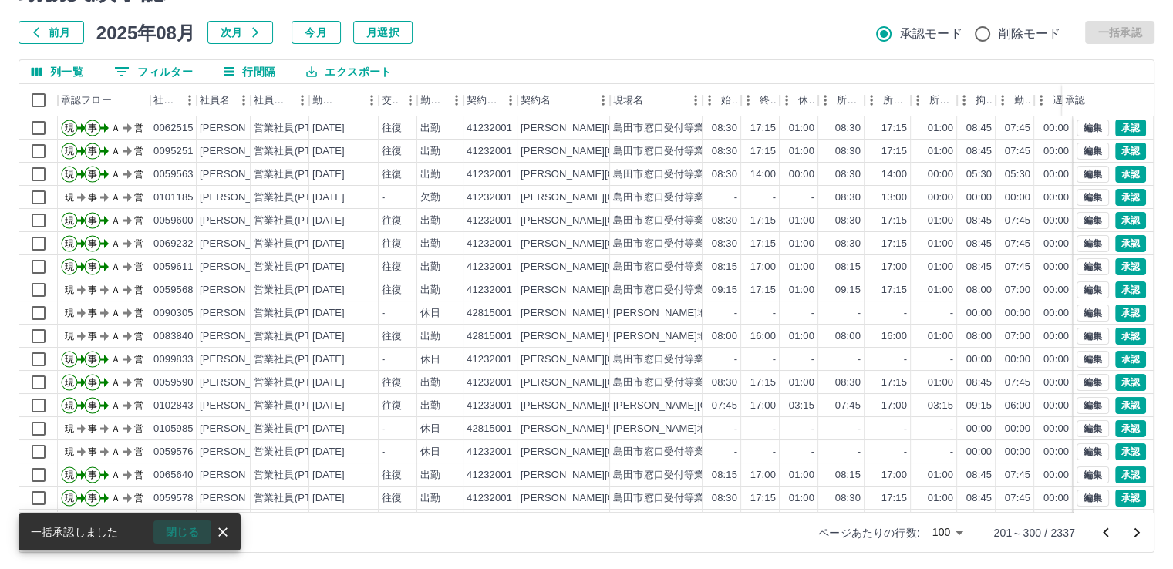
click at [186, 532] on button "閉じる" at bounding box center [183, 532] width 58 height 23
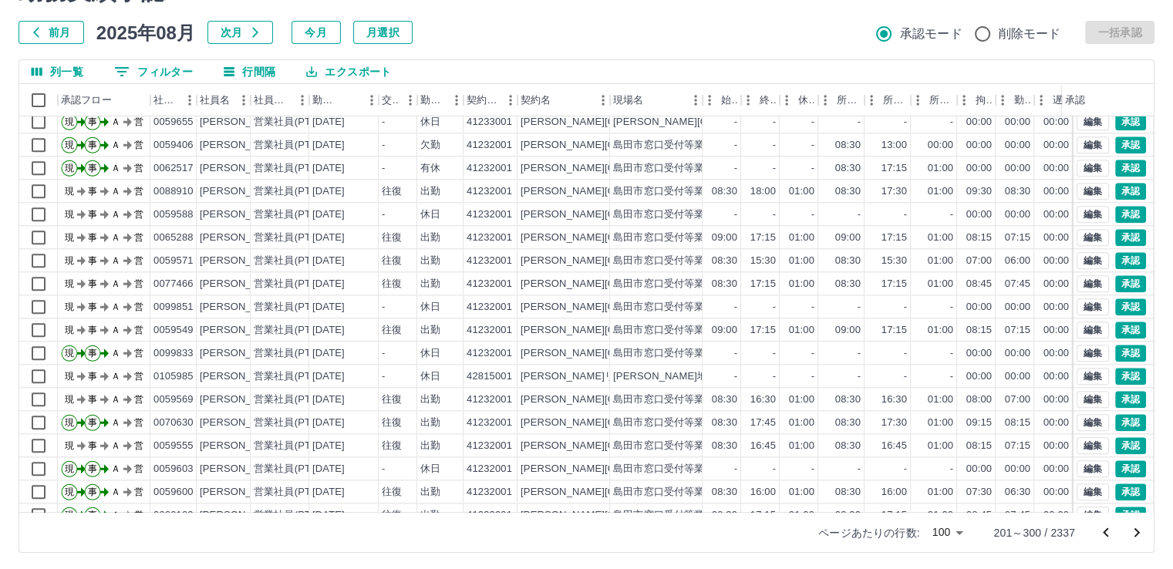
scroll to position [1681, 0]
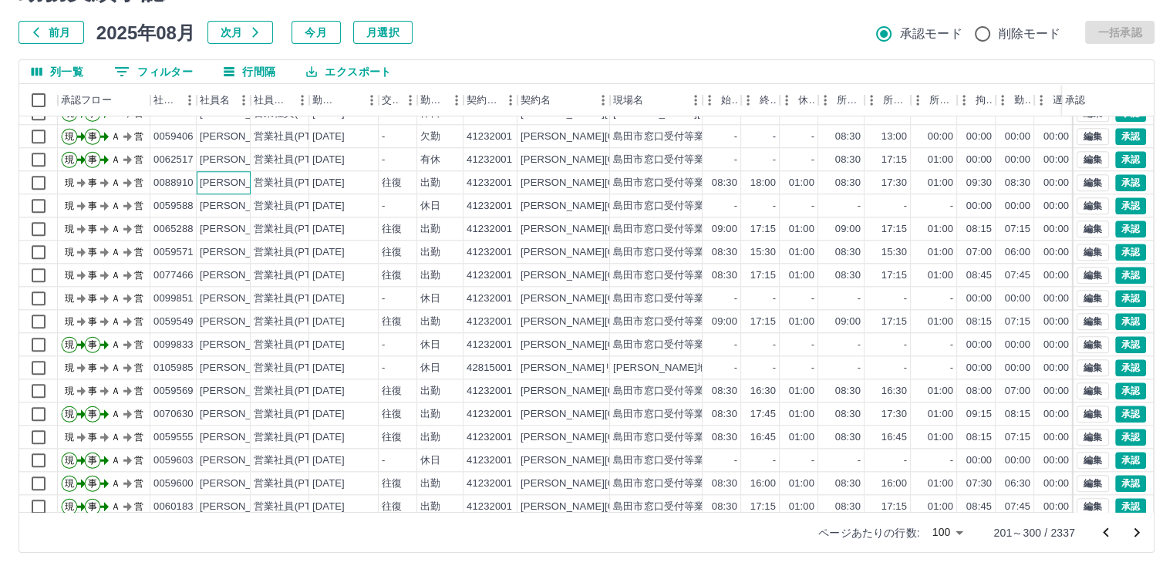
click at [239, 181] on div "[PERSON_NAME]" at bounding box center [242, 183] width 84 height 15
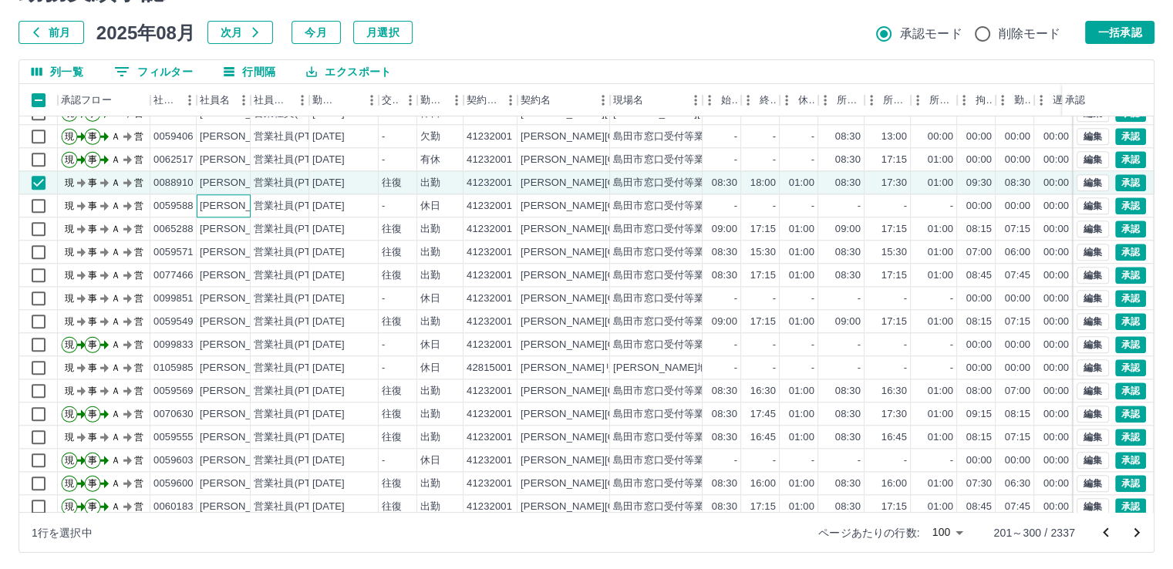
click at [237, 204] on div "[PERSON_NAME]" at bounding box center [242, 206] width 84 height 15
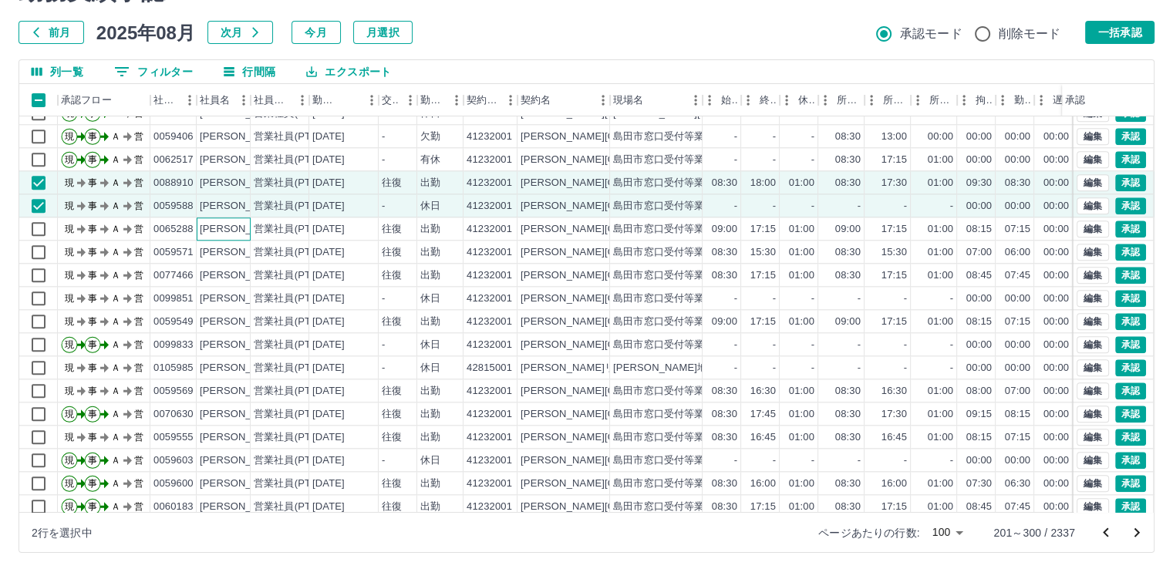
click at [243, 224] on div "[PERSON_NAME]" at bounding box center [242, 229] width 84 height 15
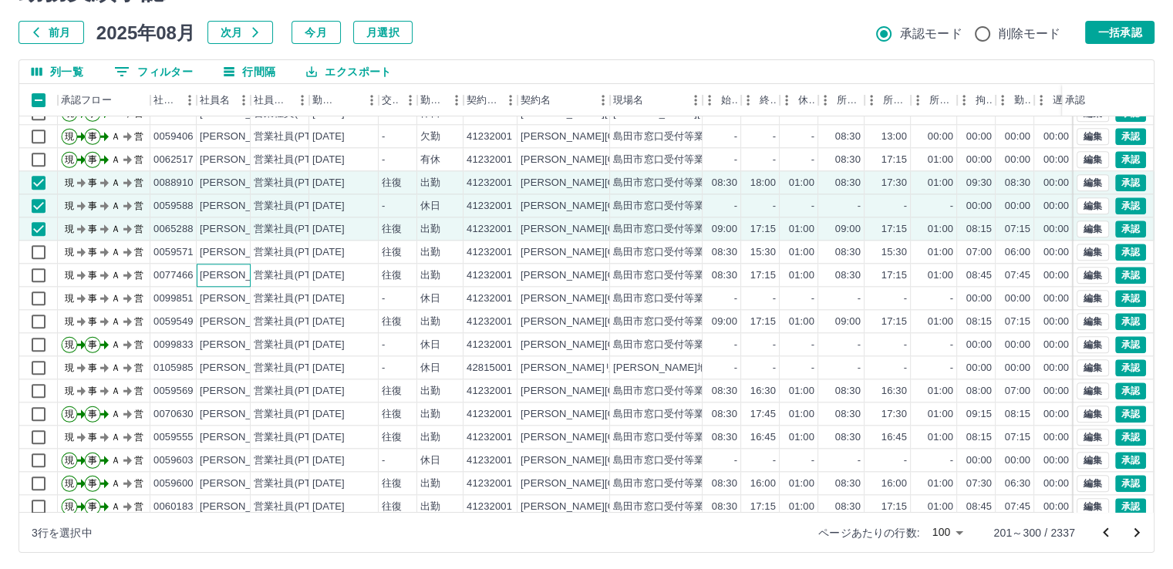
click at [244, 275] on div "[PERSON_NAME]" at bounding box center [242, 275] width 84 height 15
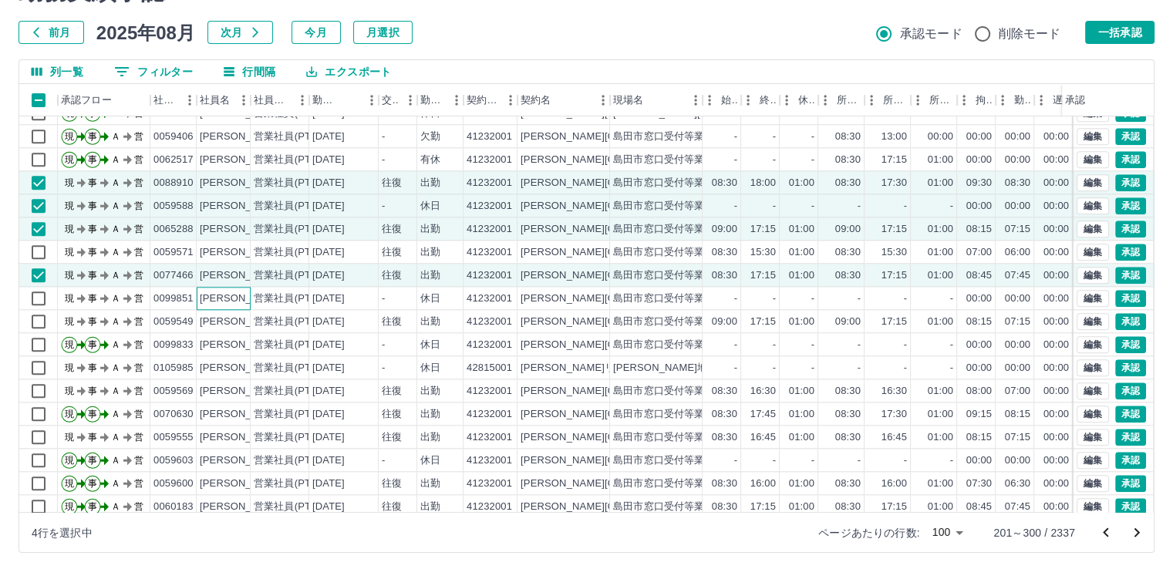
click at [243, 297] on div "[PERSON_NAME]" at bounding box center [242, 299] width 84 height 15
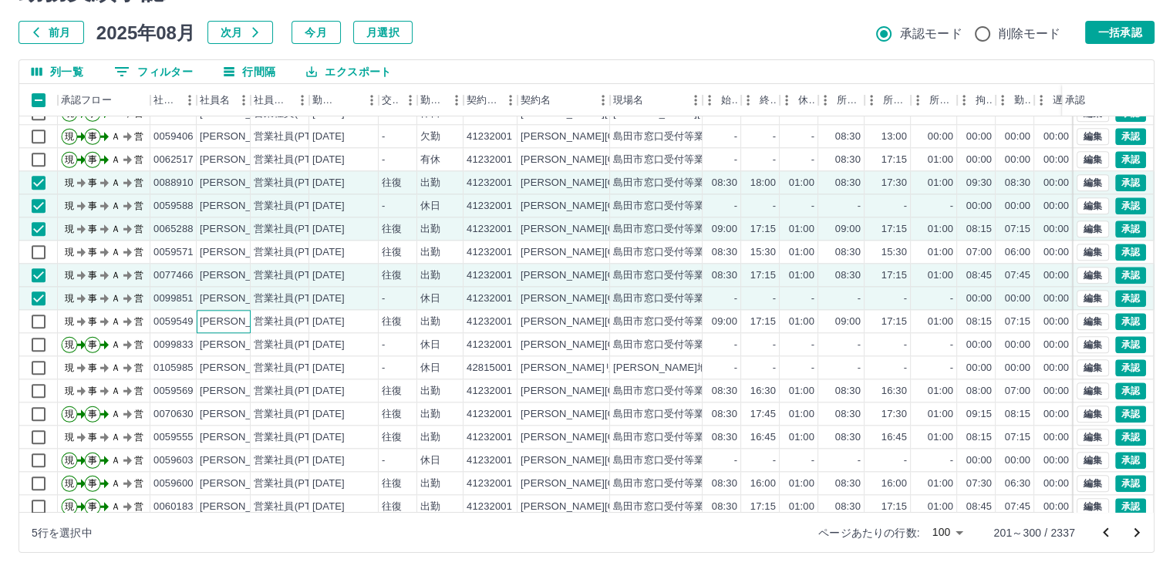
click at [242, 318] on div "[PERSON_NAME]" at bounding box center [242, 322] width 84 height 15
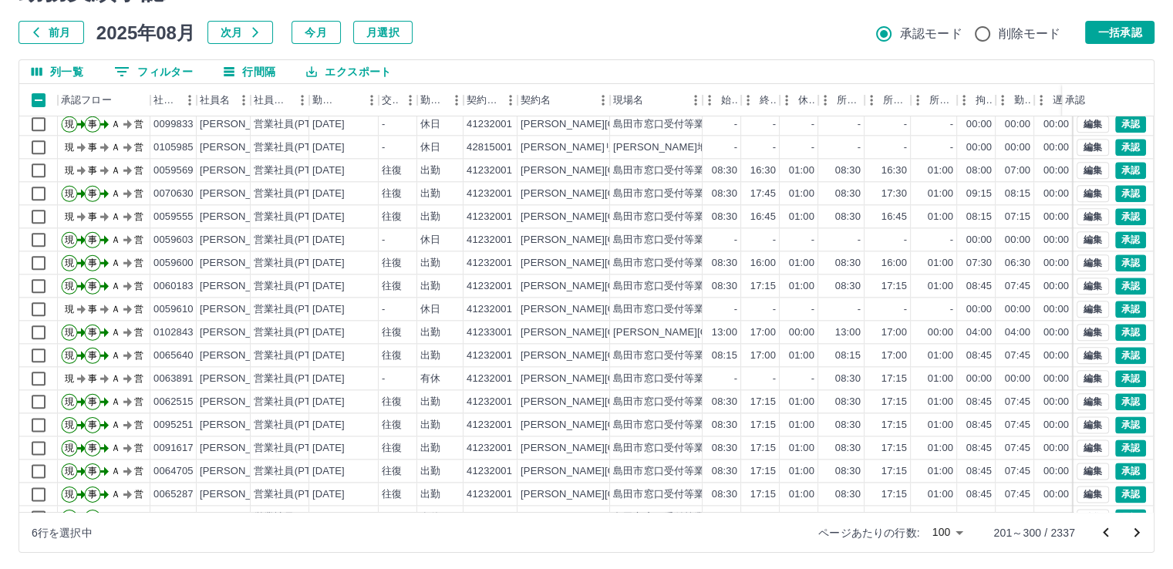
scroll to position [1929, 0]
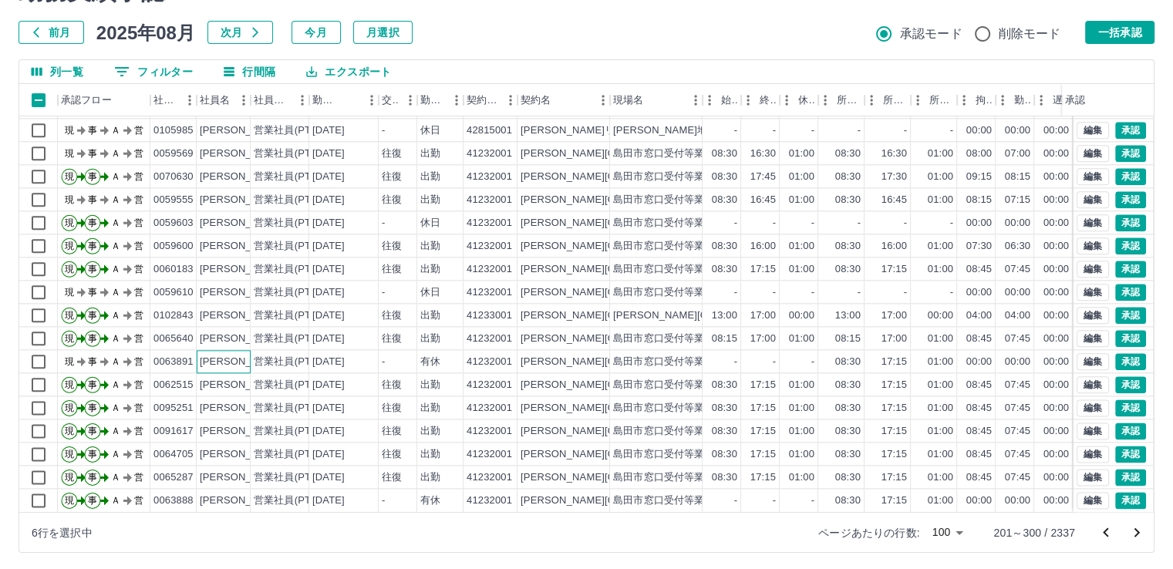
click at [247, 355] on div "[PERSON_NAME]" at bounding box center [242, 362] width 84 height 15
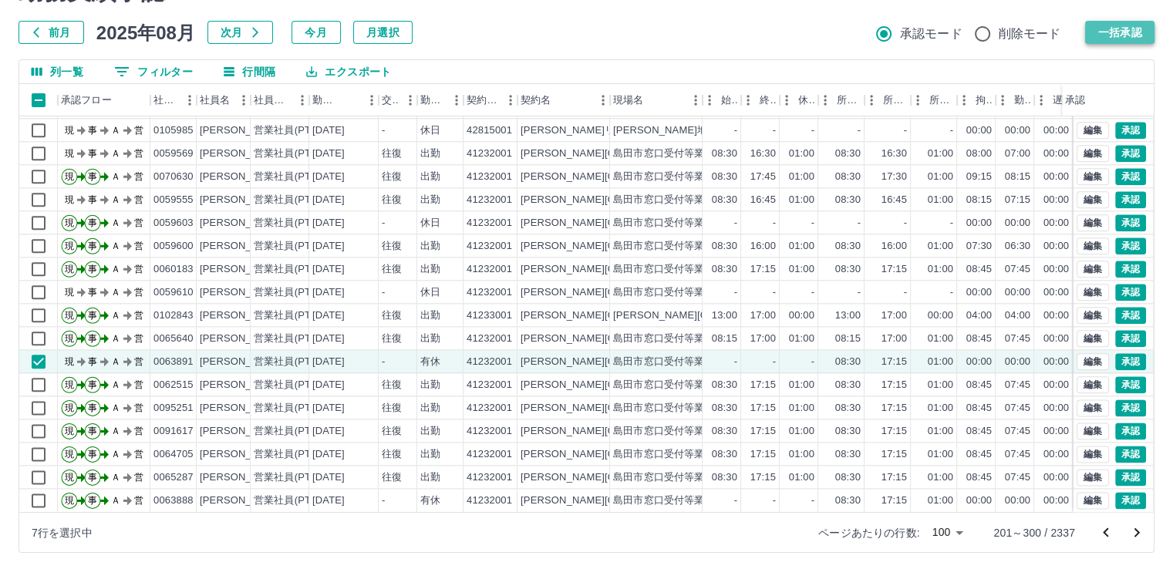
click at [1117, 35] on button "一括承認" at bounding box center [1119, 32] width 69 height 23
click at [1135, 531] on icon "次のページへ" at bounding box center [1137, 533] width 19 height 19
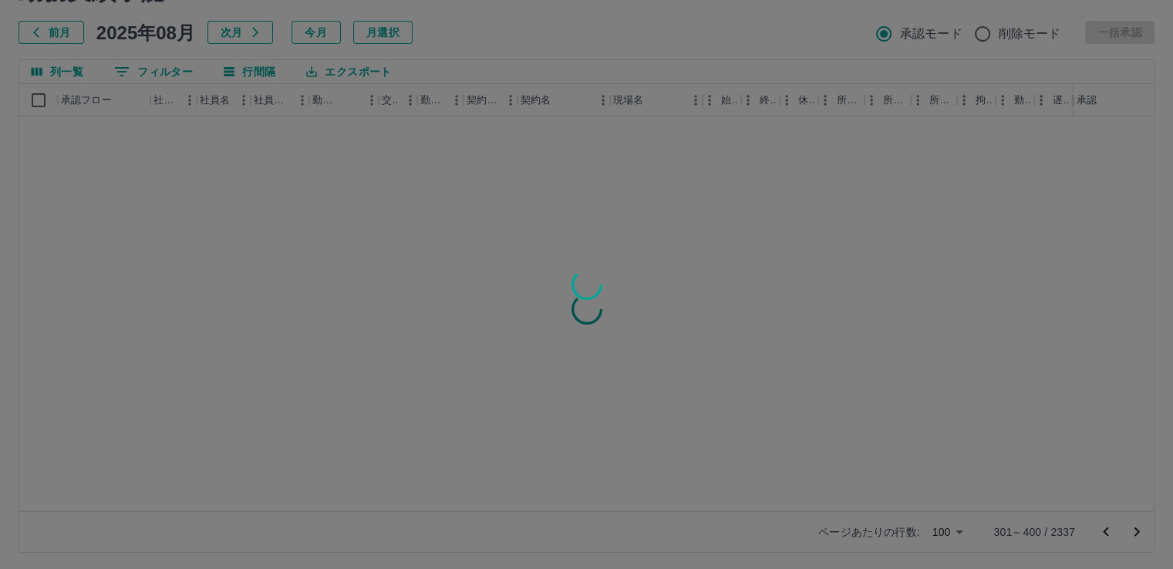
scroll to position [0, 0]
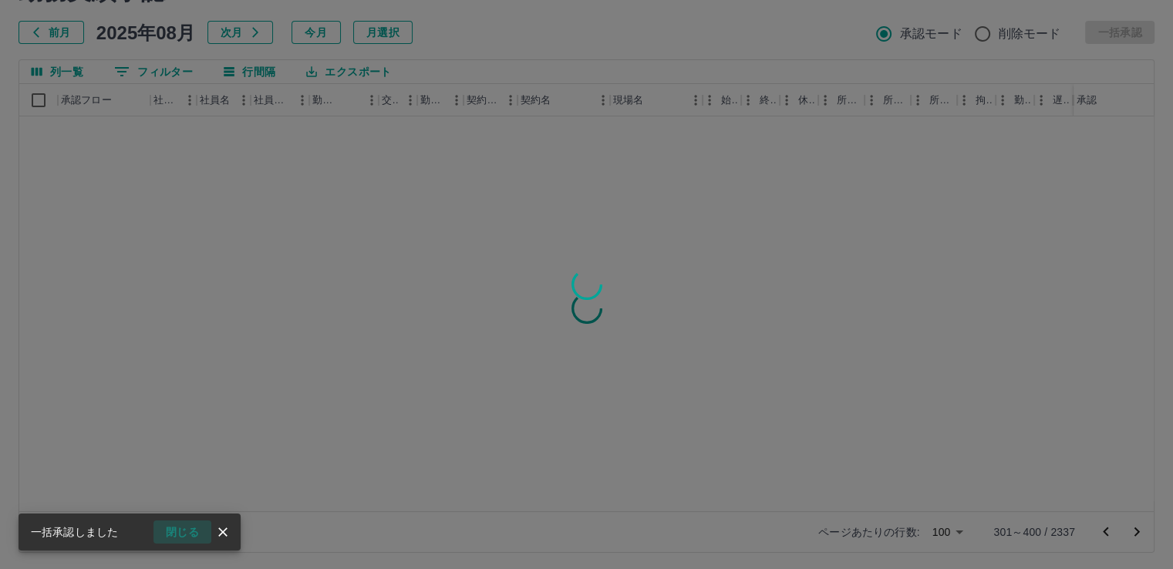
click at [177, 531] on button "閉じる" at bounding box center [183, 532] width 58 height 23
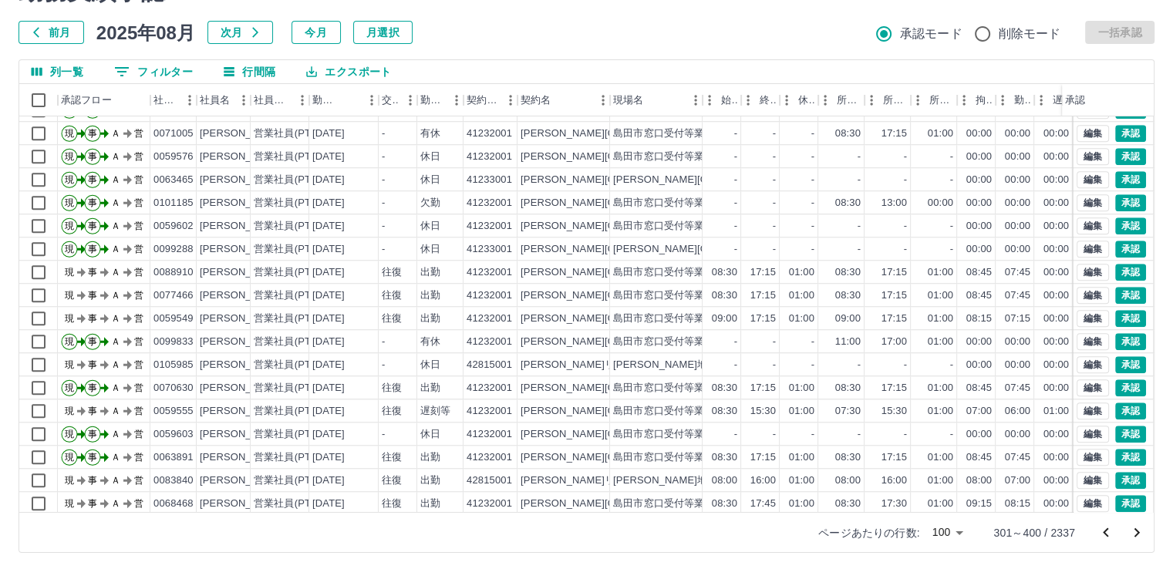
scroll to position [1372, 0]
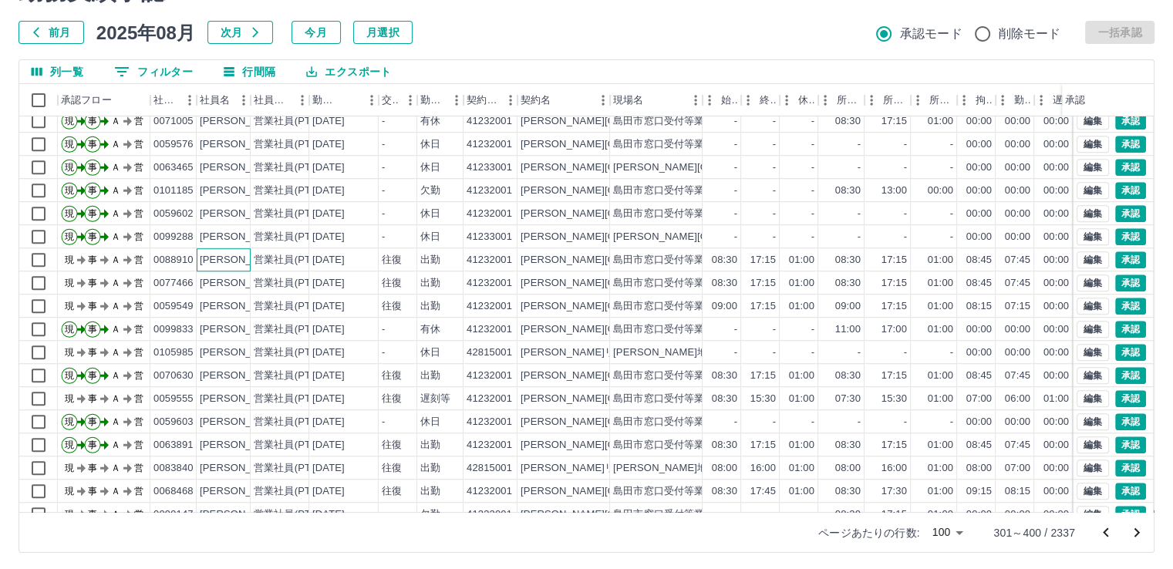
click at [241, 258] on div "[PERSON_NAME]" at bounding box center [242, 260] width 84 height 15
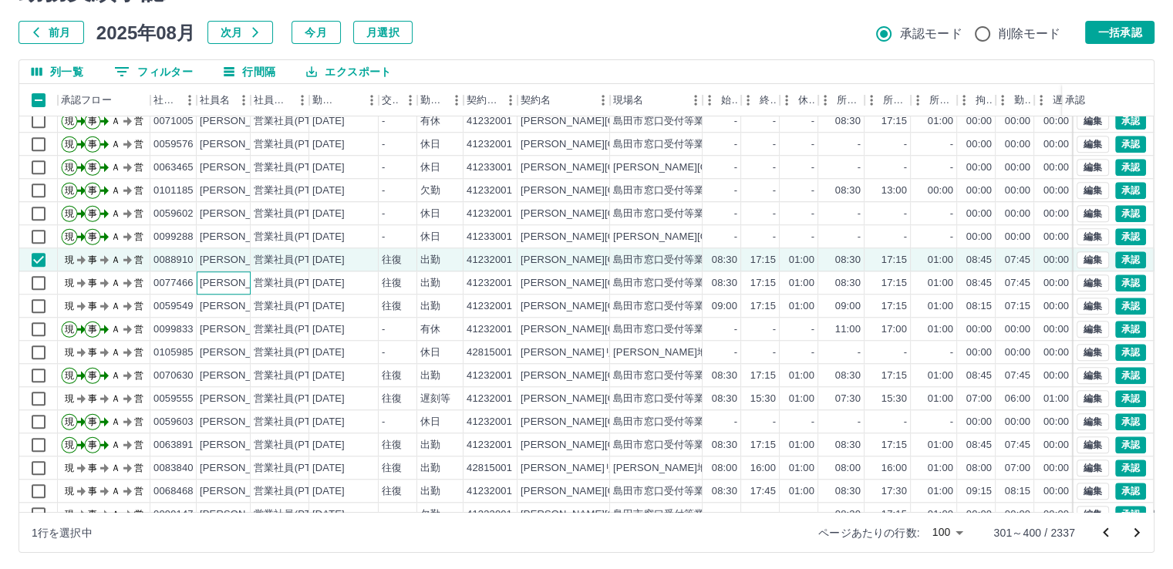
click at [245, 287] on div "[PERSON_NAME]" at bounding box center [242, 283] width 84 height 15
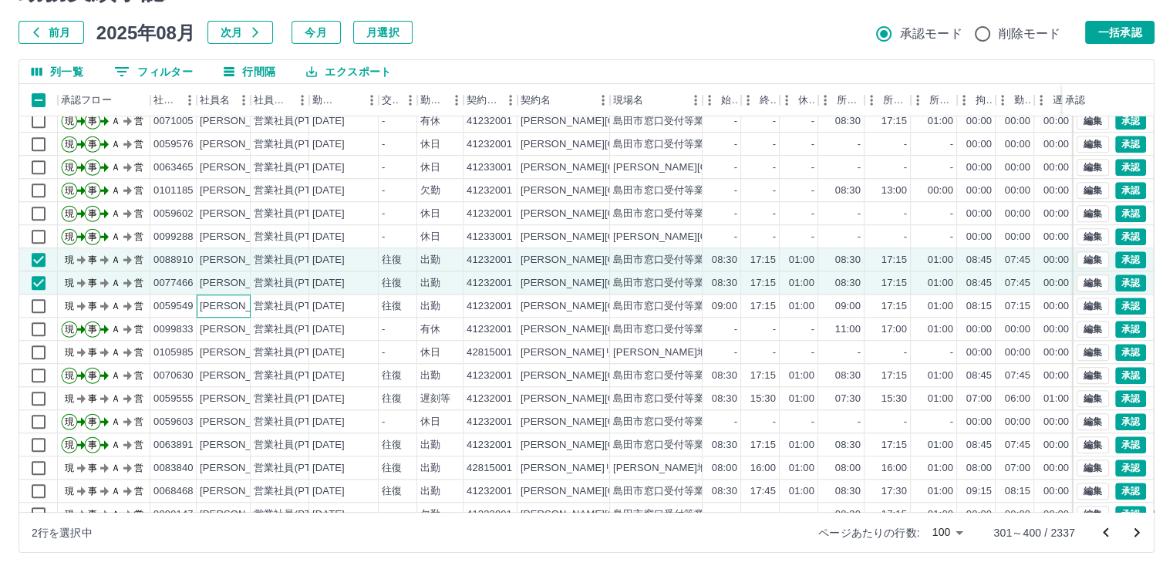
click at [246, 305] on div "[PERSON_NAME]" at bounding box center [242, 306] width 84 height 15
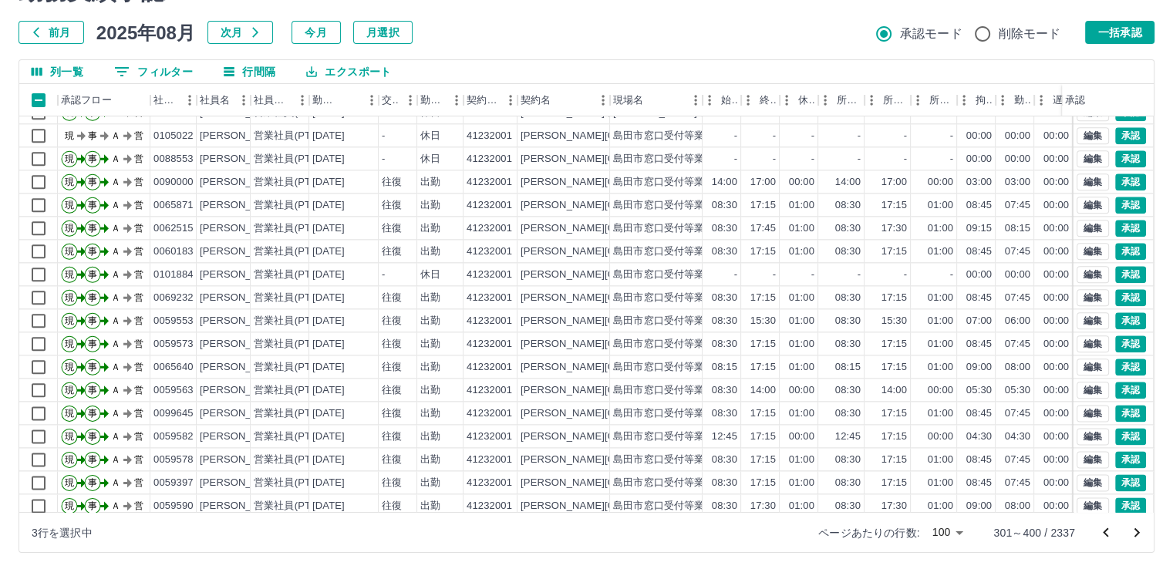
scroll to position [1929, 0]
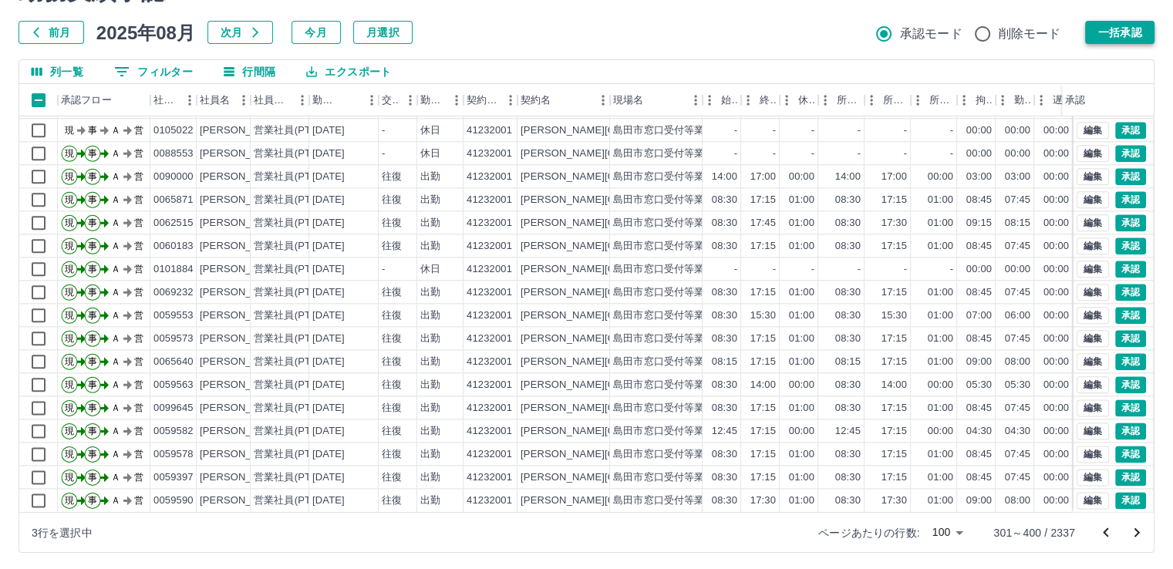
click at [1136, 40] on button "一括承認" at bounding box center [1119, 32] width 69 height 23
click at [1137, 530] on icon "次のページへ" at bounding box center [1137, 532] width 5 height 9
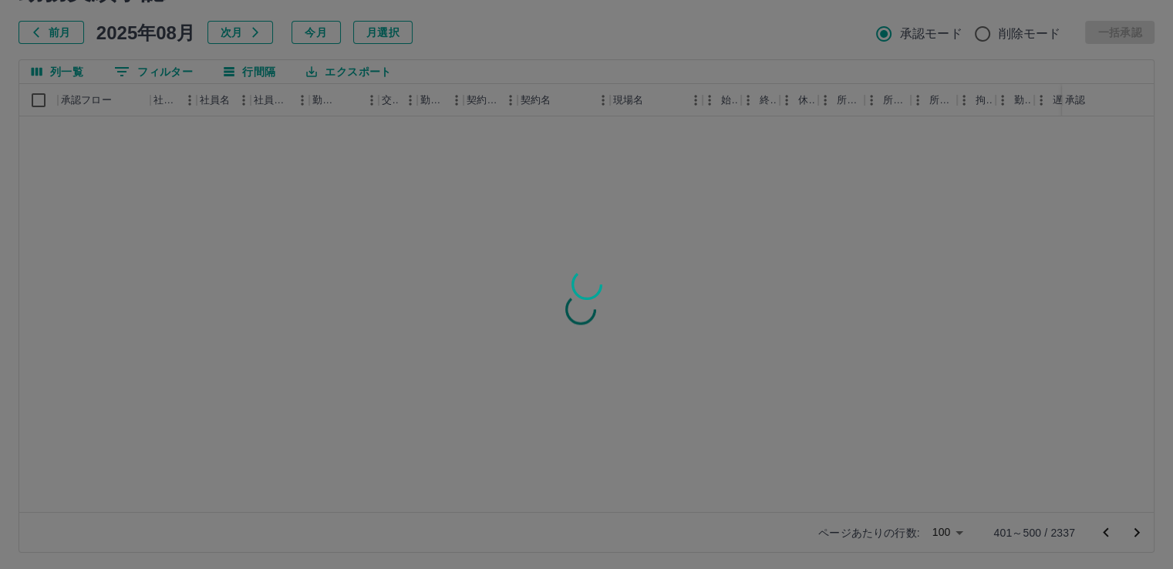
scroll to position [0, 0]
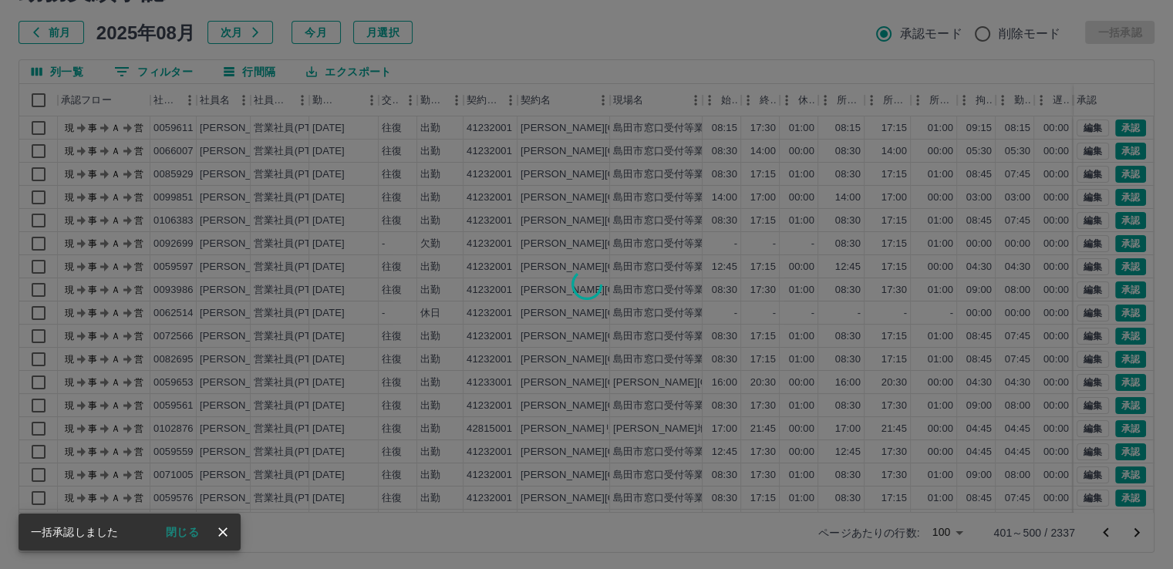
click at [186, 532] on button "閉じる" at bounding box center [183, 532] width 58 height 23
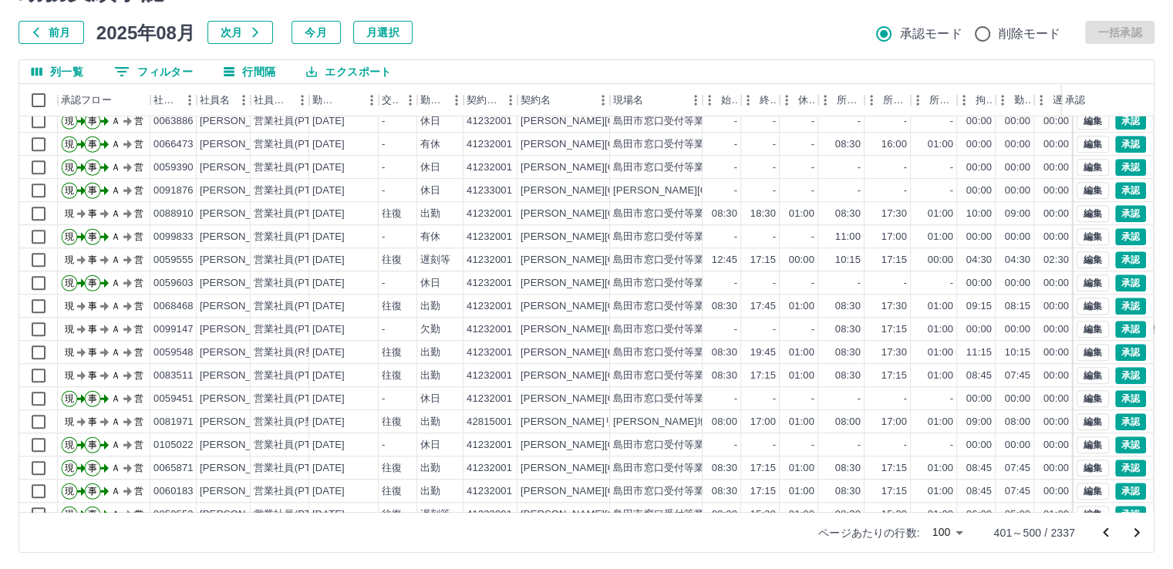
scroll to position [1287, 0]
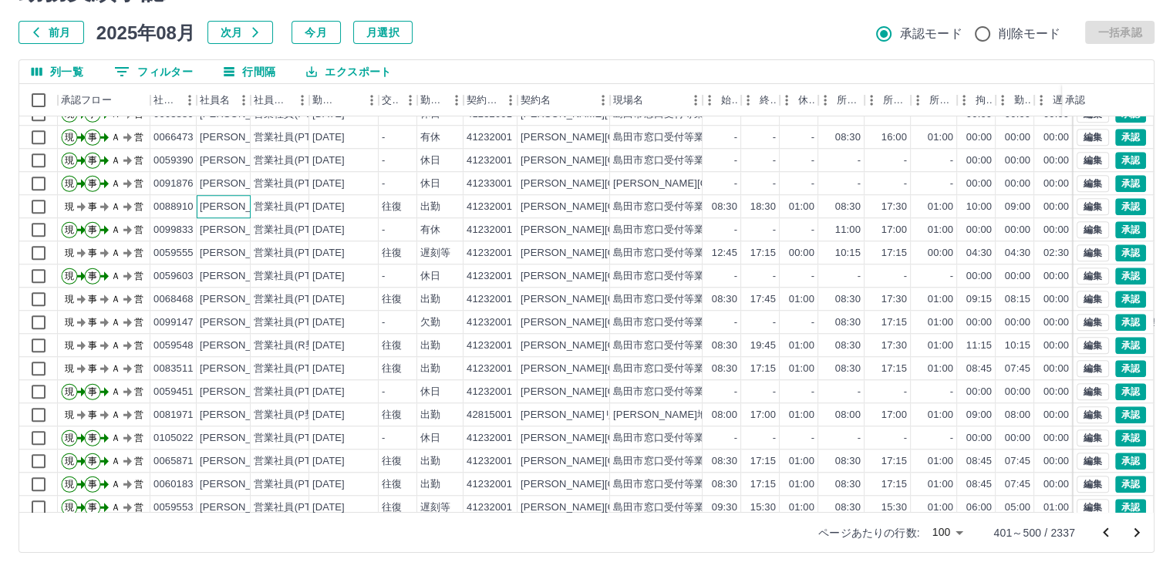
click at [238, 207] on div "[PERSON_NAME]" at bounding box center [242, 207] width 84 height 15
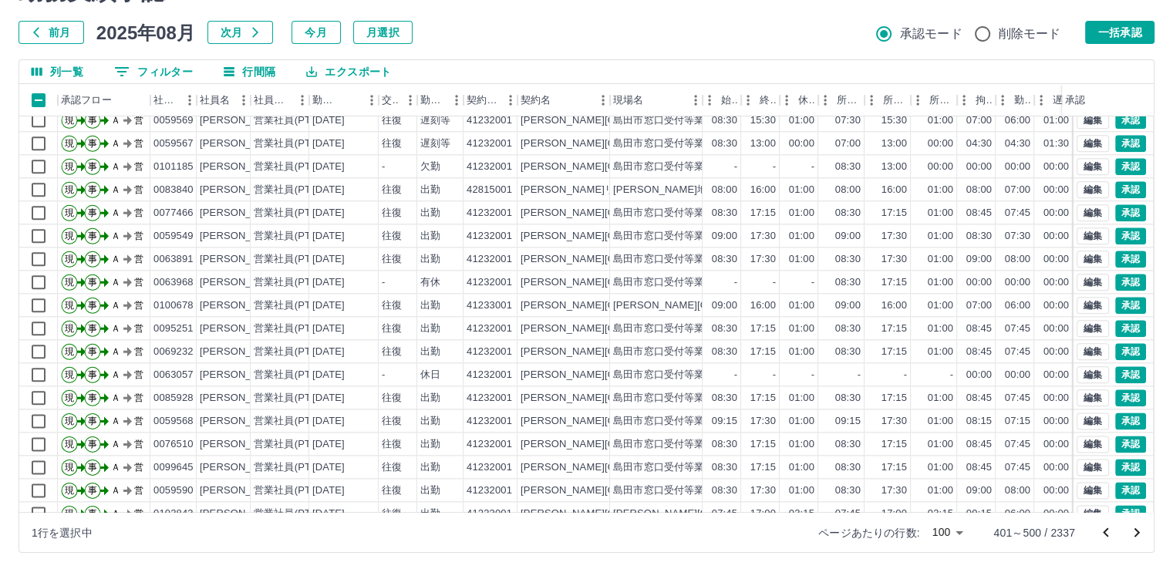
scroll to position [1929, 0]
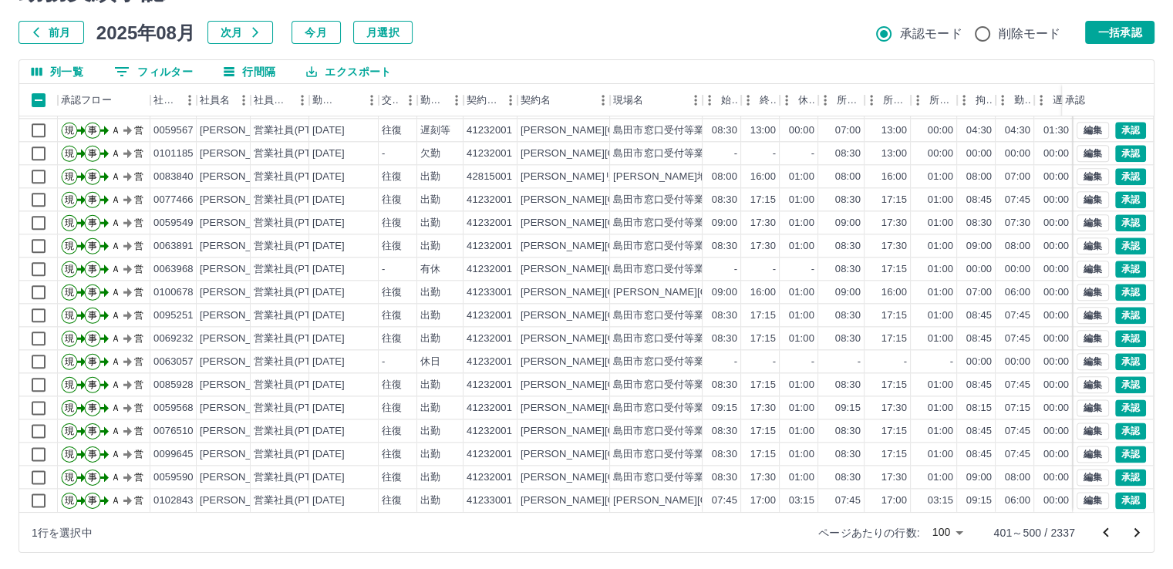
click at [1097, 38] on button "一括承認" at bounding box center [1119, 32] width 69 height 23
click at [1134, 532] on icon "次のページへ" at bounding box center [1137, 533] width 19 height 19
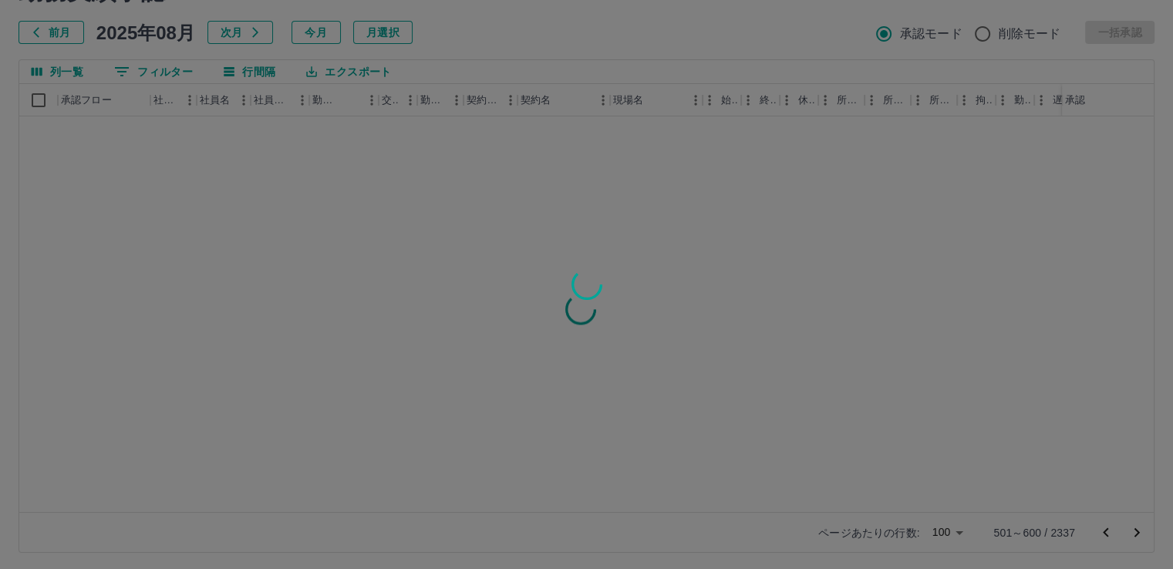
scroll to position [0, 0]
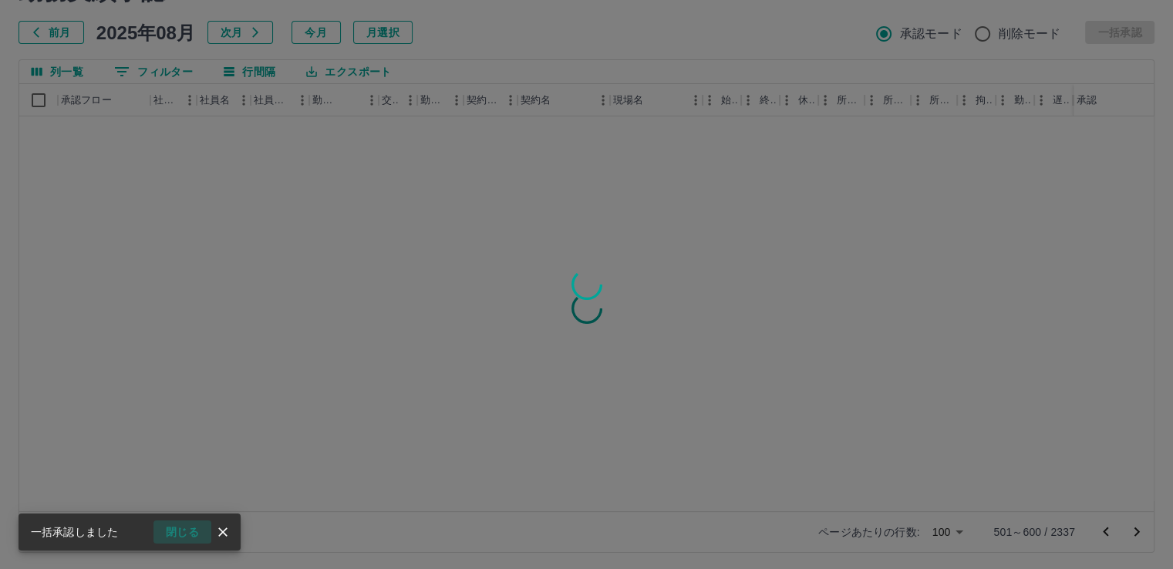
click at [179, 536] on button "閉じる" at bounding box center [183, 532] width 58 height 23
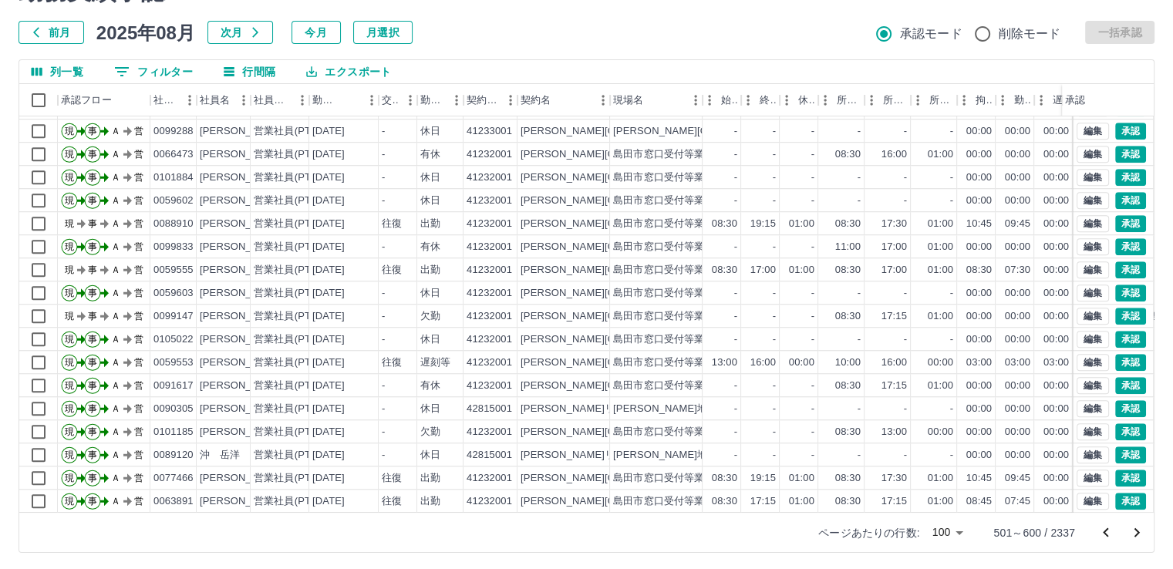
scroll to position [1231, 0]
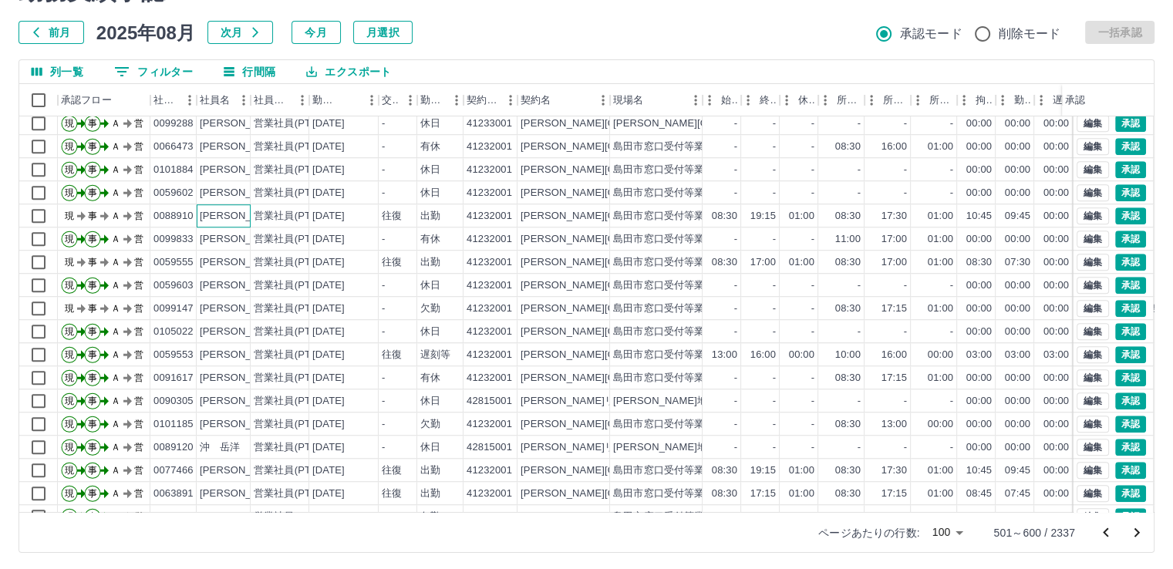
click at [240, 216] on div "[PERSON_NAME]" at bounding box center [242, 216] width 84 height 15
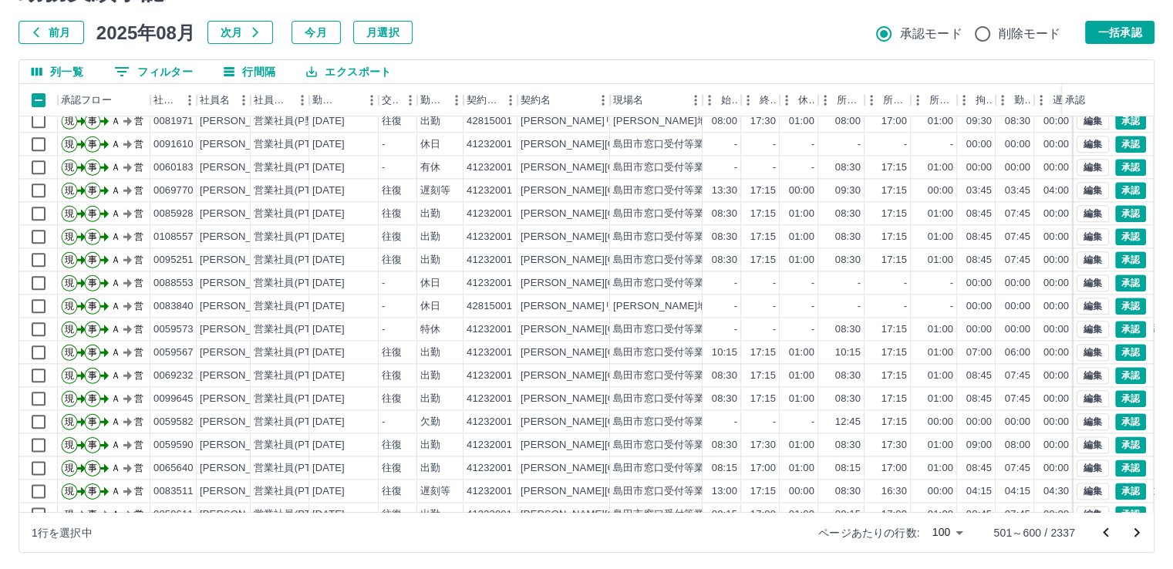
scroll to position [1929, 0]
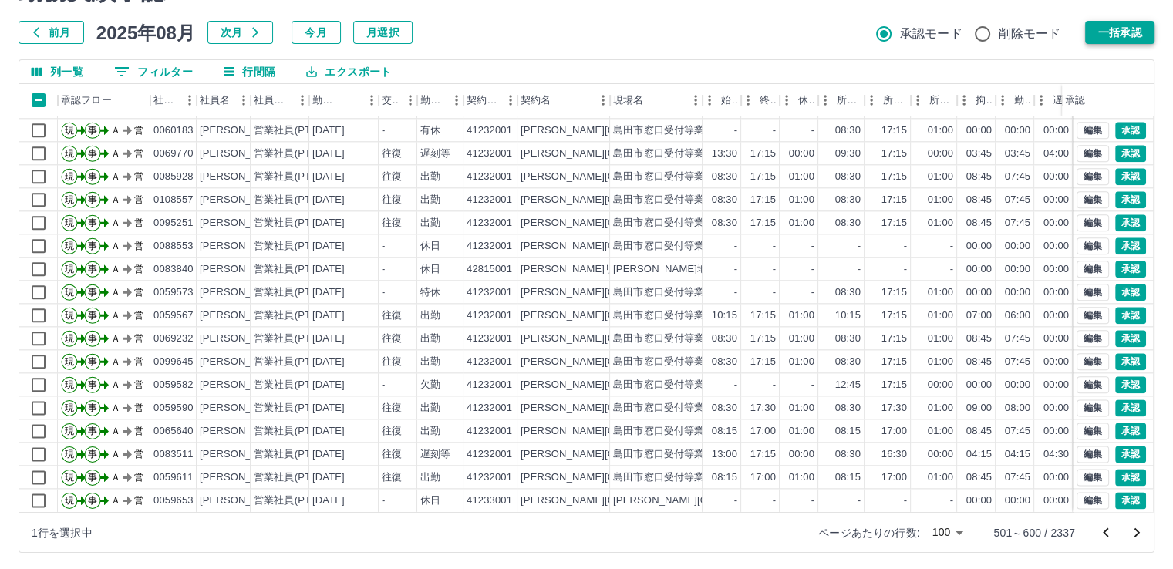
click at [1129, 38] on button "一括承認" at bounding box center [1119, 32] width 69 height 23
click at [1134, 532] on icon "次のページへ" at bounding box center [1137, 533] width 19 height 19
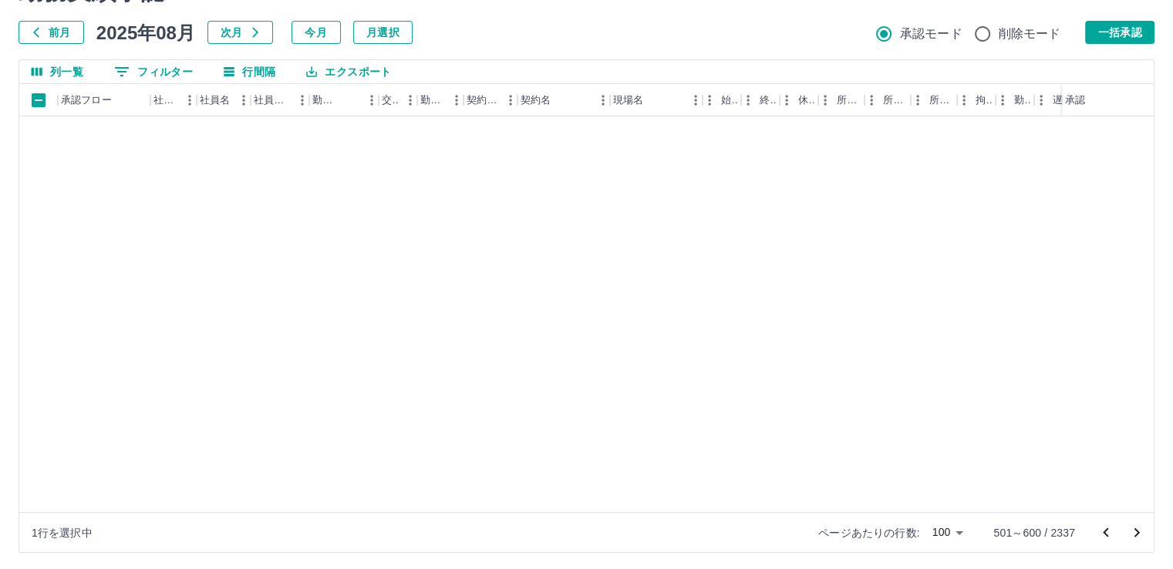
scroll to position [0, 0]
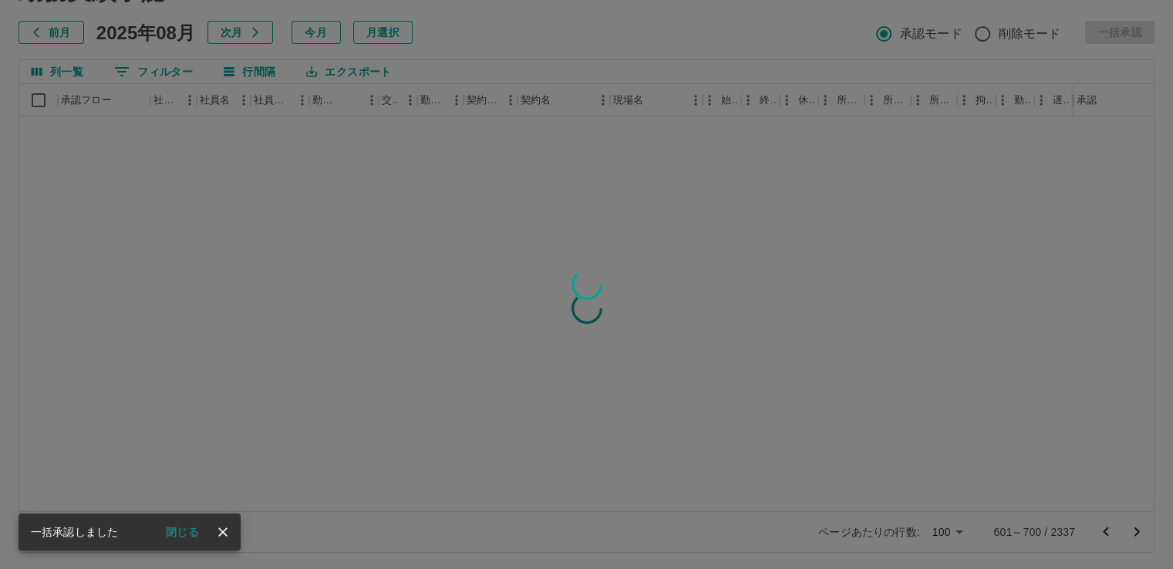
click at [174, 532] on button "閉じる" at bounding box center [183, 532] width 58 height 23
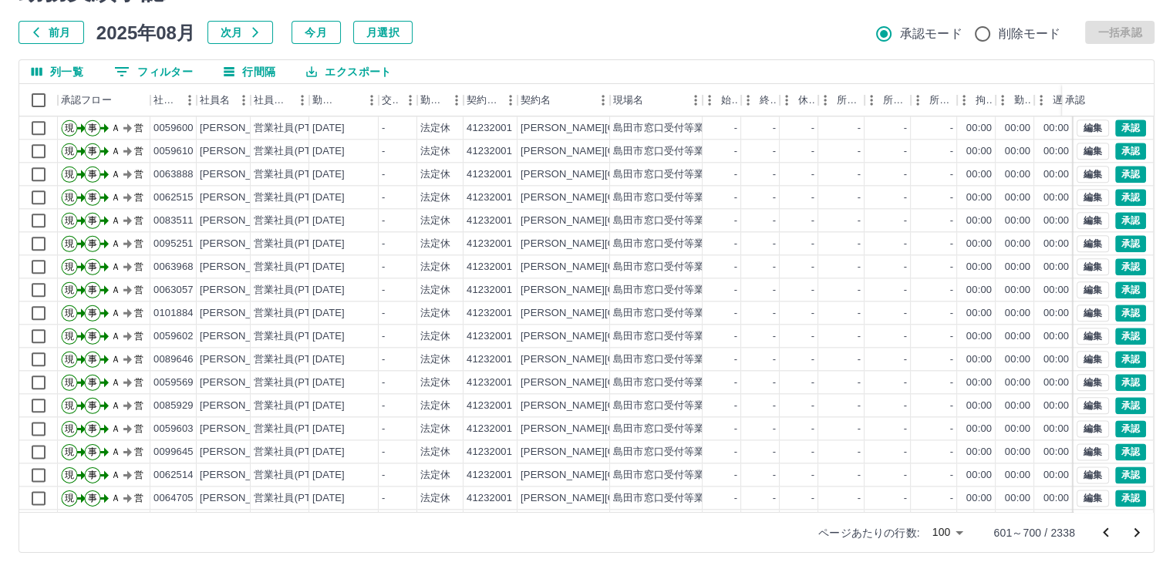
scroll to position [1929, 0]
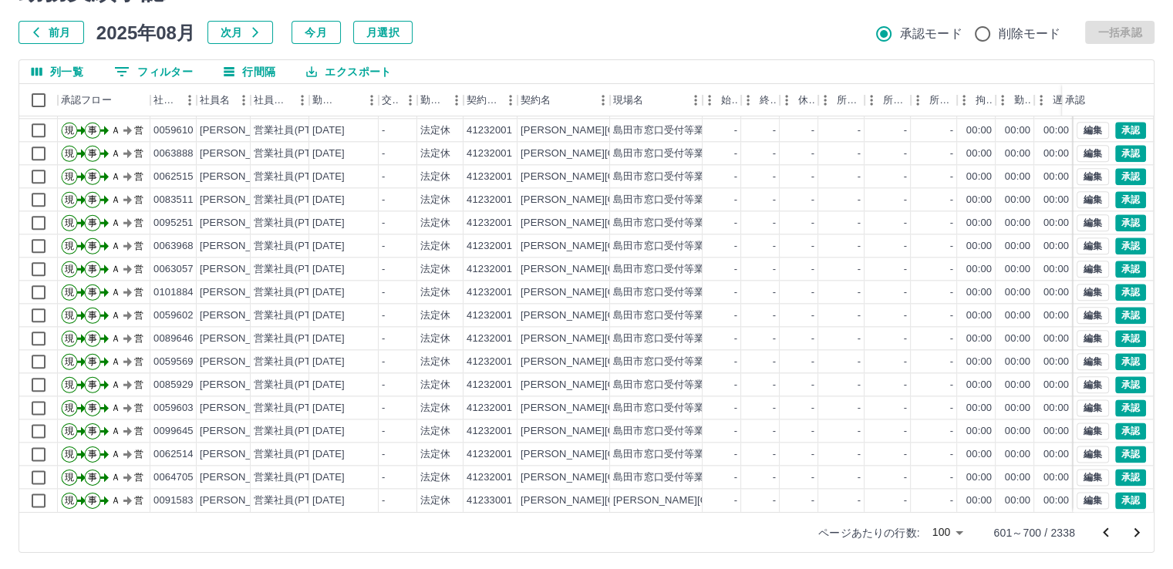
click at [1139, 532] on icon "次のページへ" at bounding box center [1137, 532] width 5 height 9
